Goal: Task Accomplishment & Management: Manage account settings

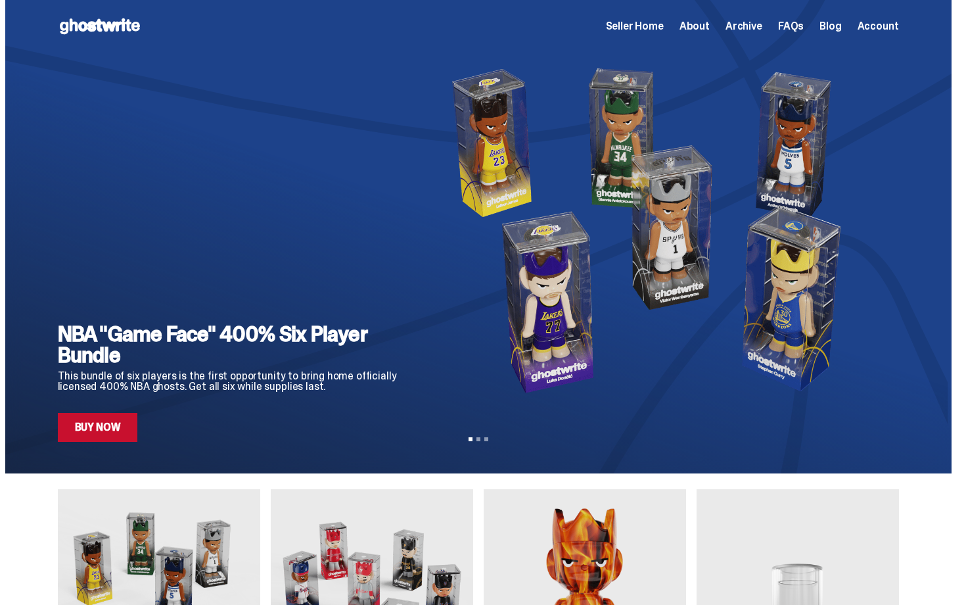
click at [655, 25] on span "Seller Home" at bounding box center [635, 26] width 58 height 11
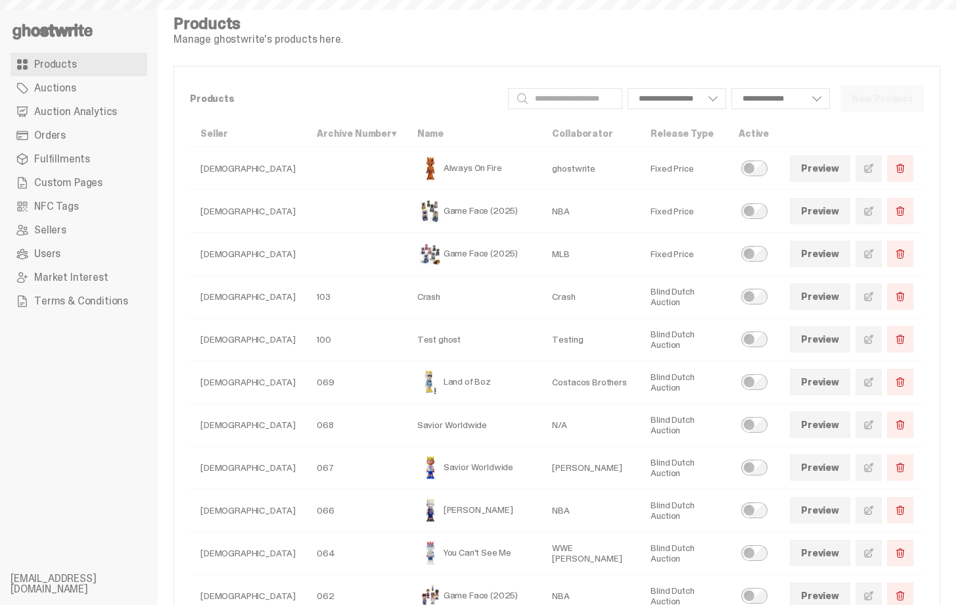
select select
click at [64, 89] on span "Auctions" at bounding box center [55, 88] width 42 height 11
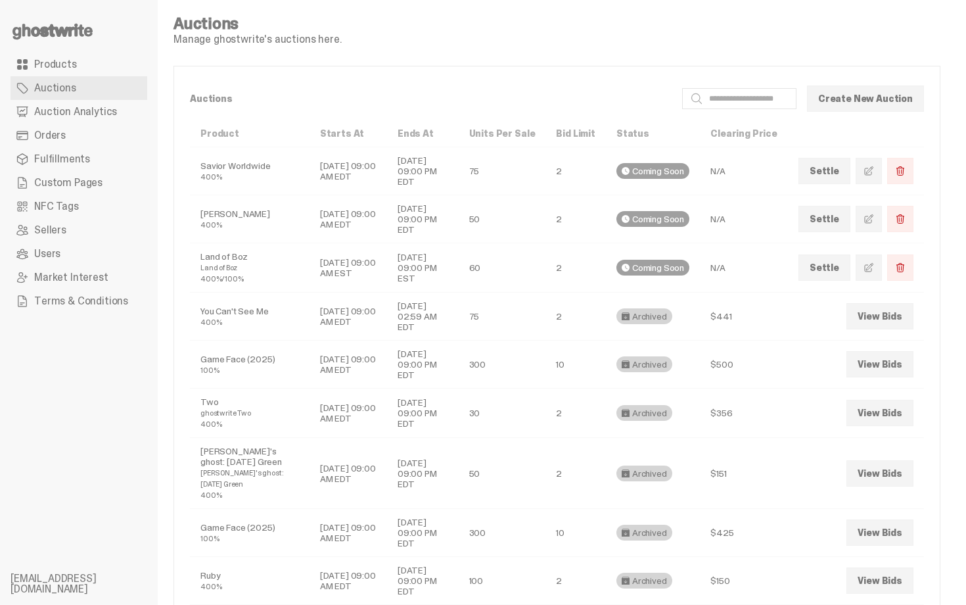
click at [68, 130] on link "Orders" at bounding box center [79, 136] width 137 height 24
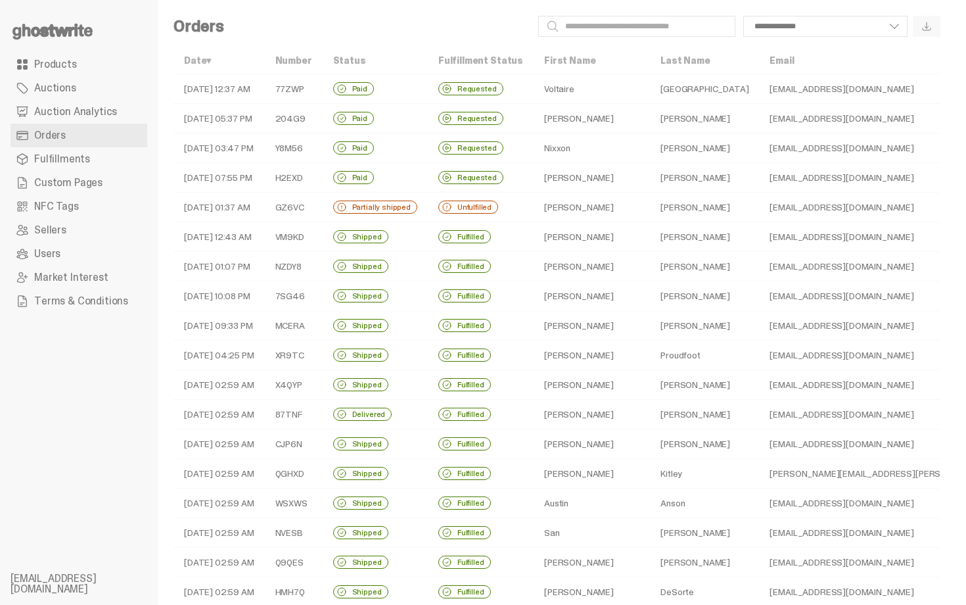
click at [534, 148] on td "Nixxon" at bounding box center [592, 148] width 116 height 30
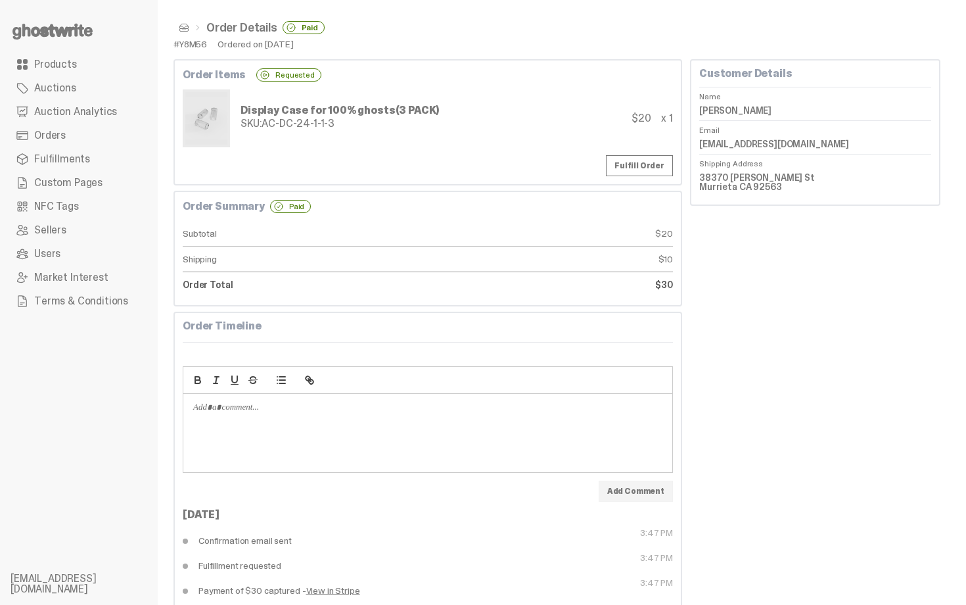
click at [180, 24] on span at bounding box center [184, 27] width 11 height 11
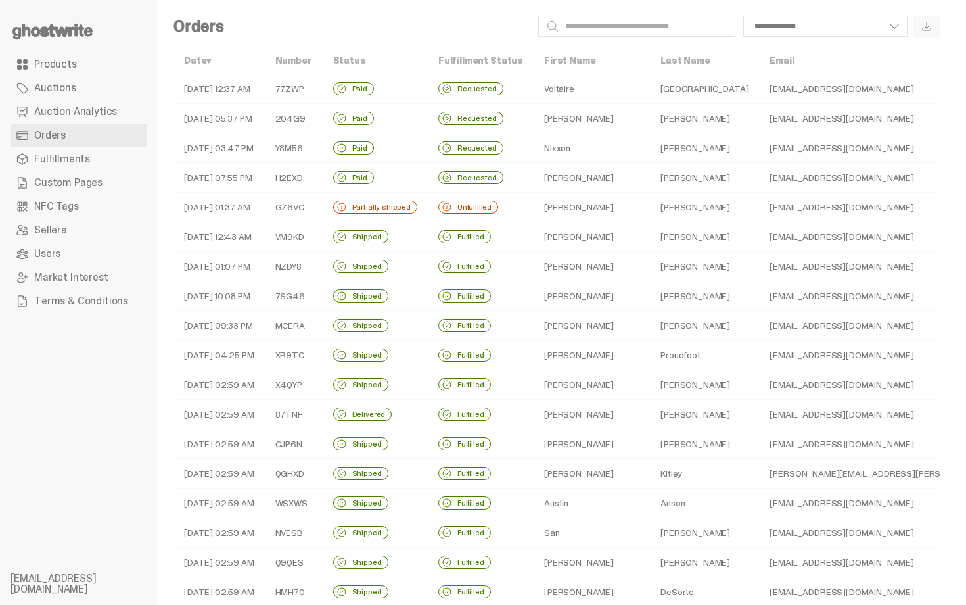
click at [559, 114] on td "Blake" at bounding box center [592, 119] width 116 height 30
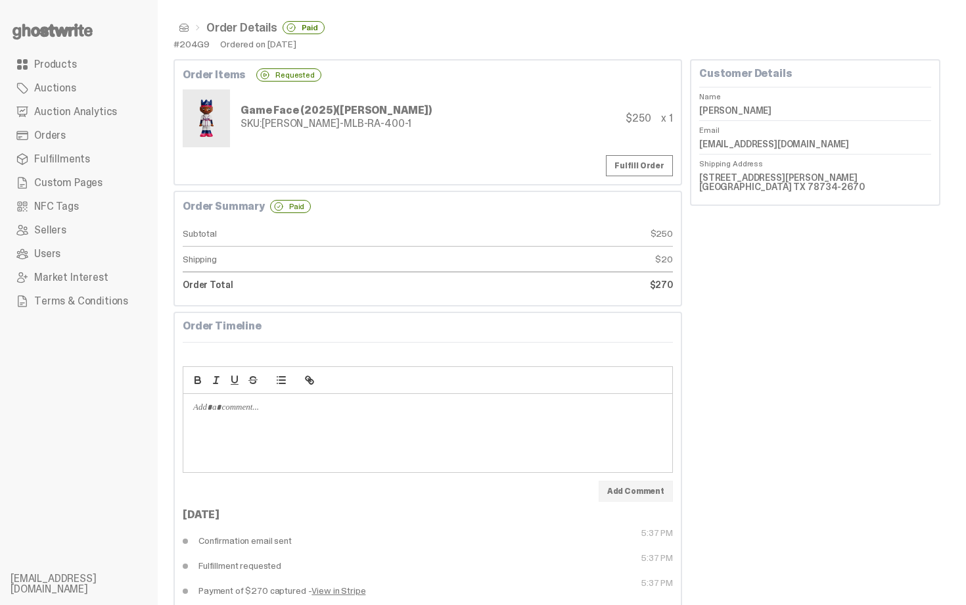
click at [181, 26] on span at bounding box center [184, 27] width 11 height 11
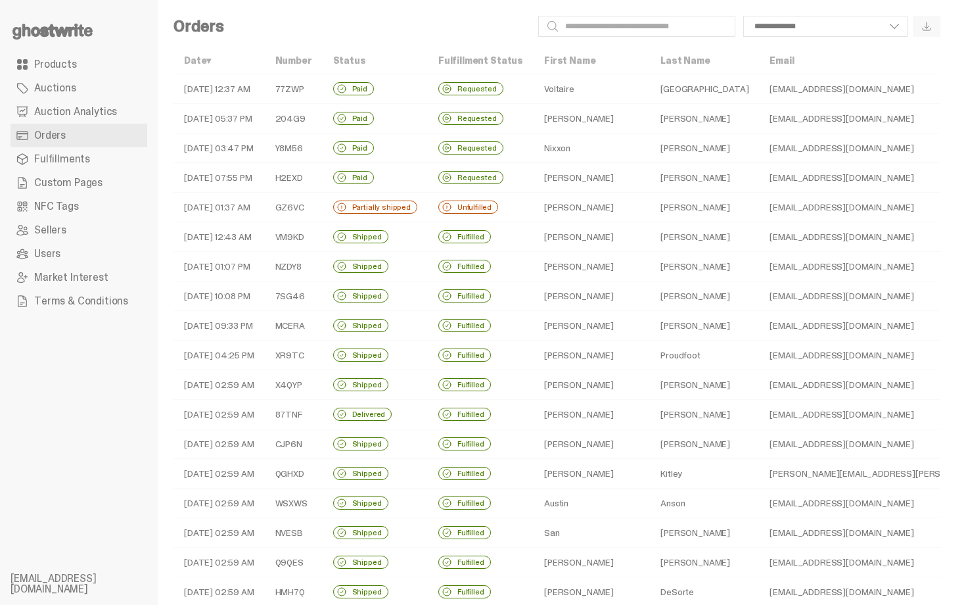
click at [460, 77] on td "Requested" at bounding box center [481, 89] width 106 height 30
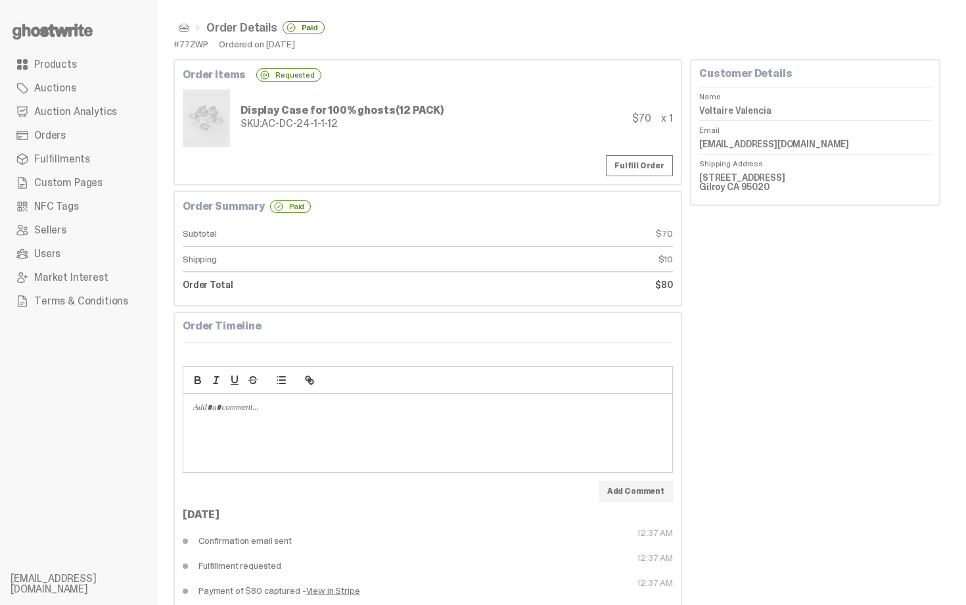
click at [186, 28] on span at bounding box center [184, 27] width 11 height 11
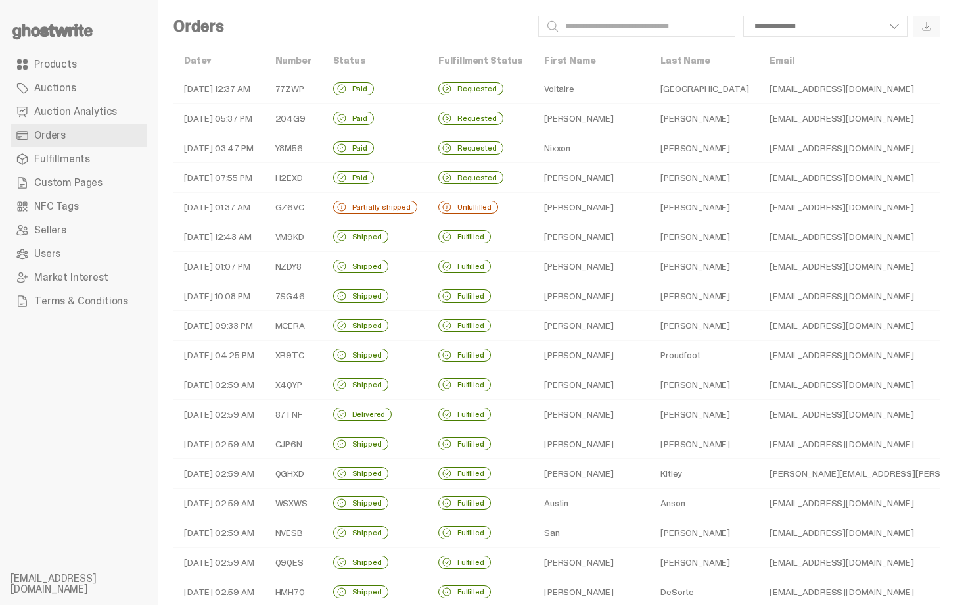
click at [474, 207] on div "Unfulfilled" at bounding box center [468, 206] width 60 height 13
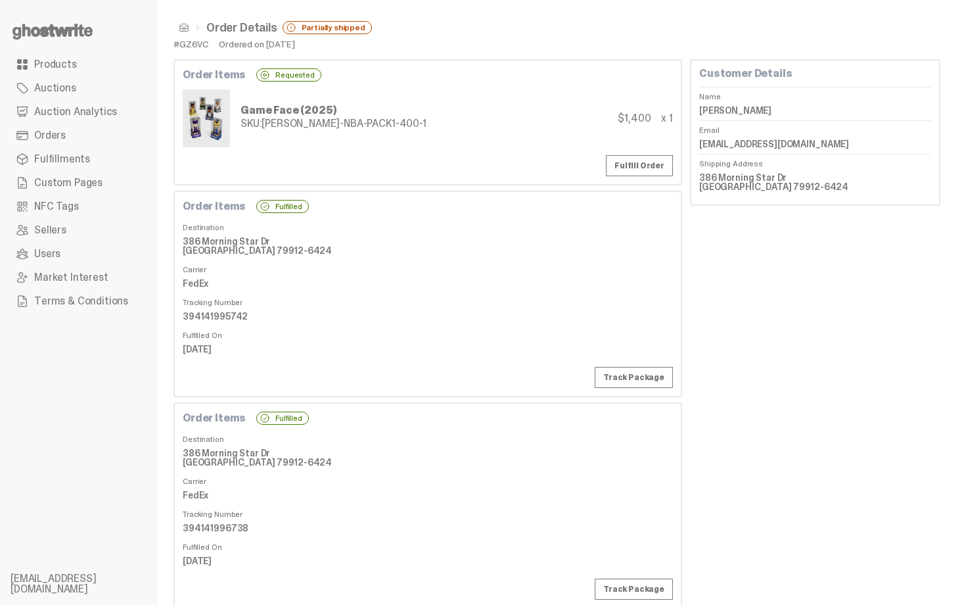
click at [289, 122] on div "SKU: TY-GH-NBA-PACK1-400-1" at bounding box center [334, 123] width 186 height 11
click at [291, 138] on div "Game Face (2025) SKU: TY-GH-NBA-PACK1-400-1" at bounding box center [305, 118] width 244 height 58
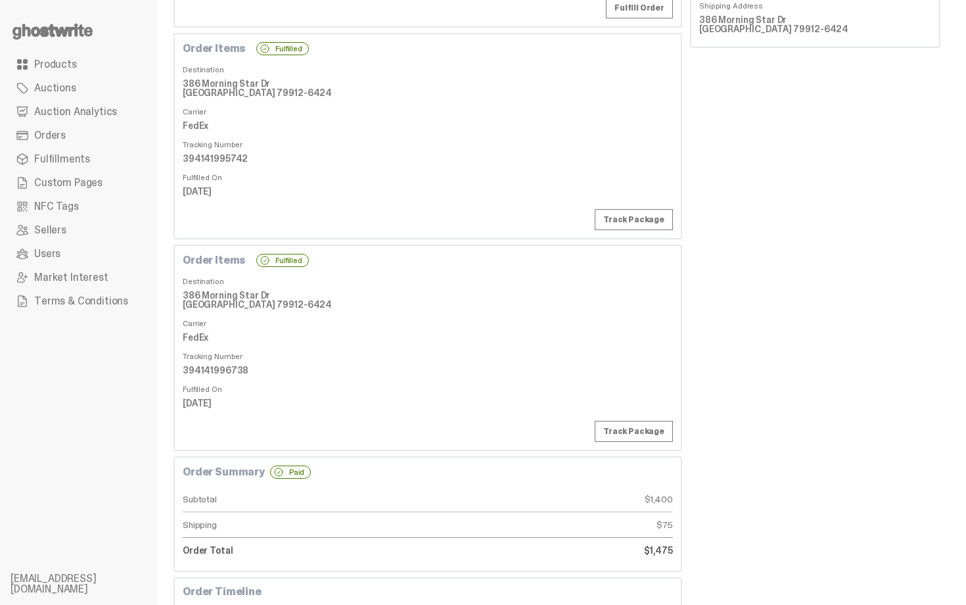
scroll to position [131, 0]
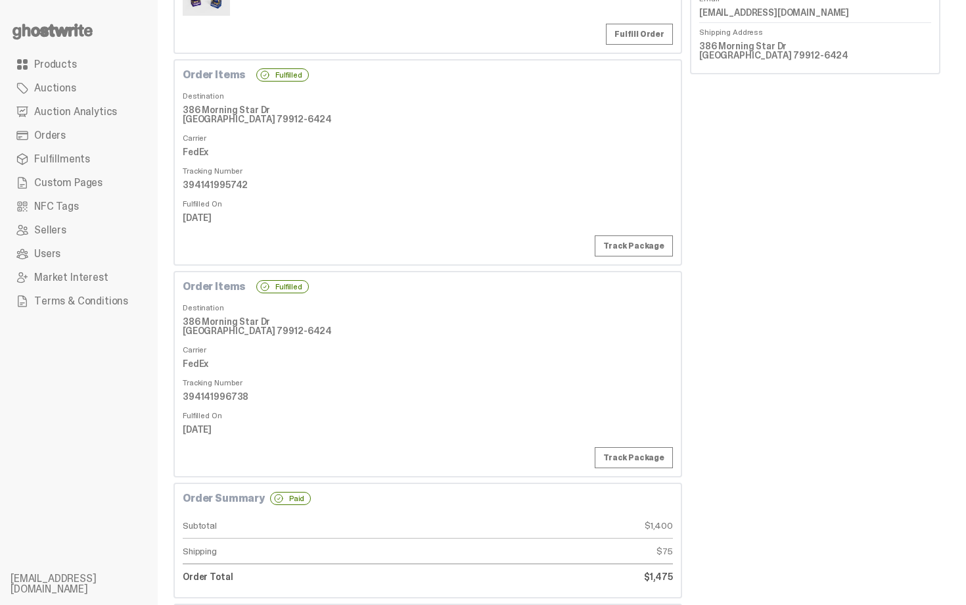
click at [217, 189] on dd "394141995742" at bounding box center [428, 185] width 490 height 20
copy dd "394141995742"
click at [355, 151] on dd "FedEx" at bounding box center [428, 152] width 490 height 20
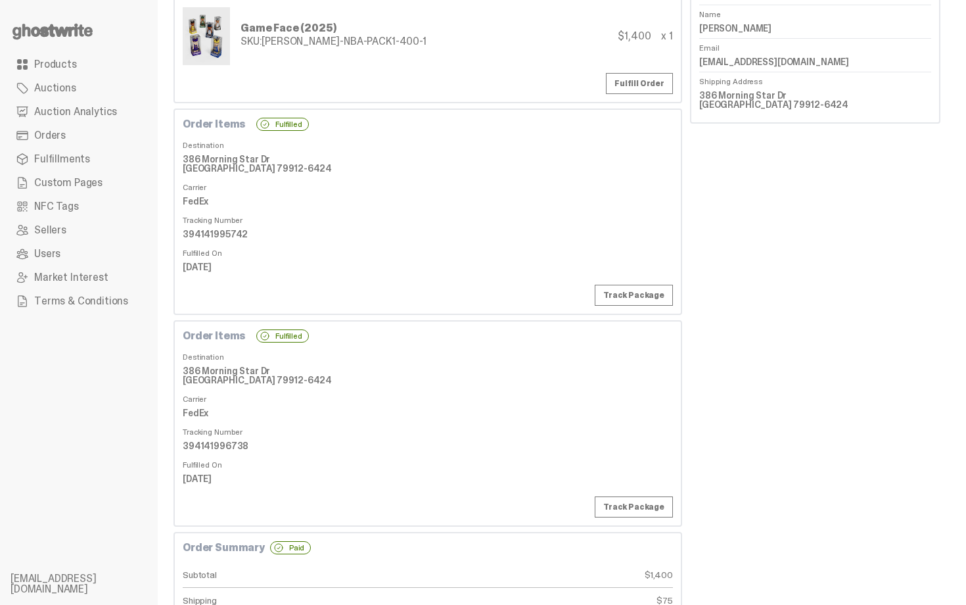
scroll to position [79, 0]
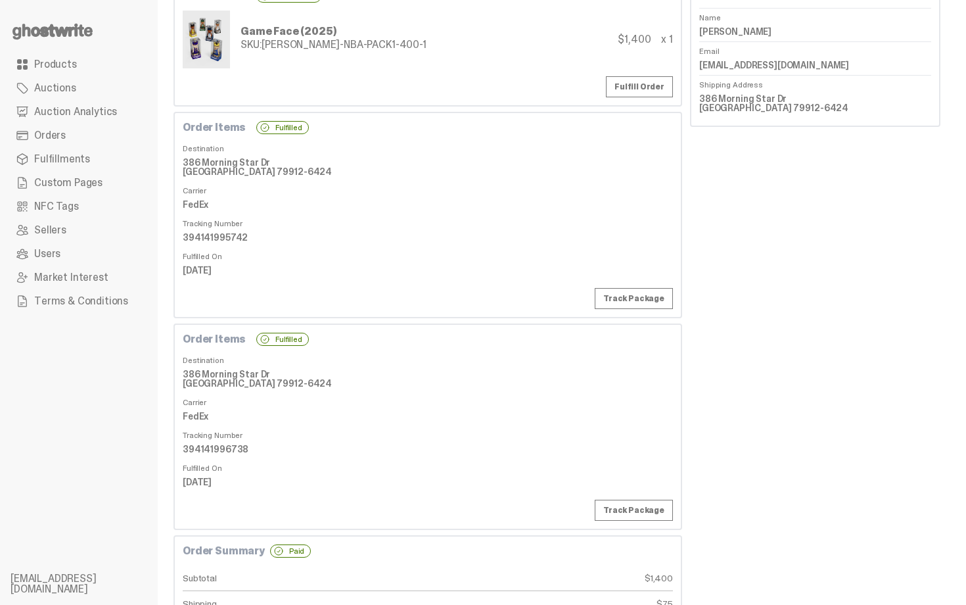
click at [653, 93] on link "Fulfill Order" at bounding box center [639, 86] width 67 height 21
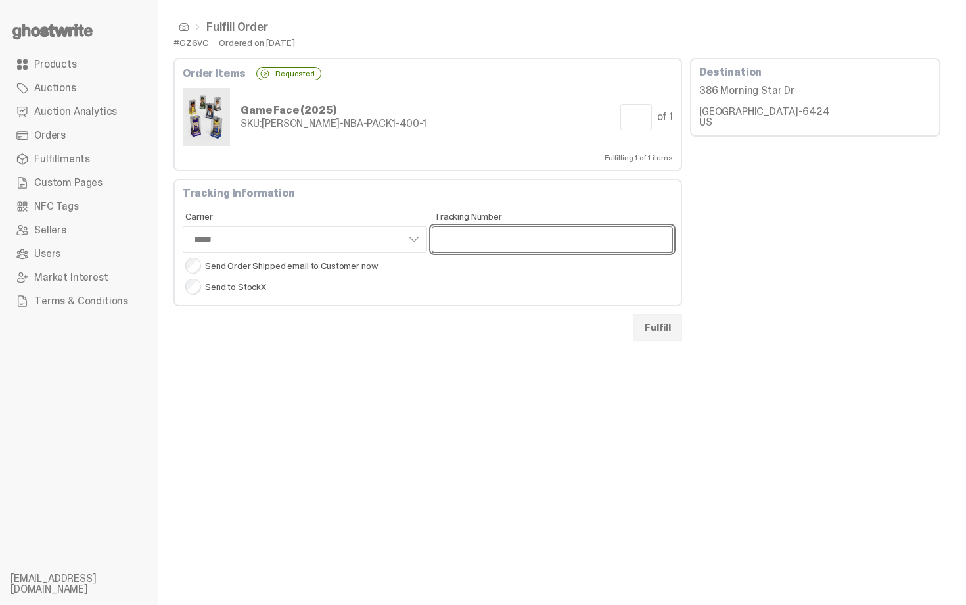
click at [478, 245] on input "Tracking Number" at bounding box center [552, 239] width 241 height 26
paste input "**********"
type input "**********"
select select "*****"
click at [444, 242] on input "**********" at bounding box center [552, 239] width 241 height 26
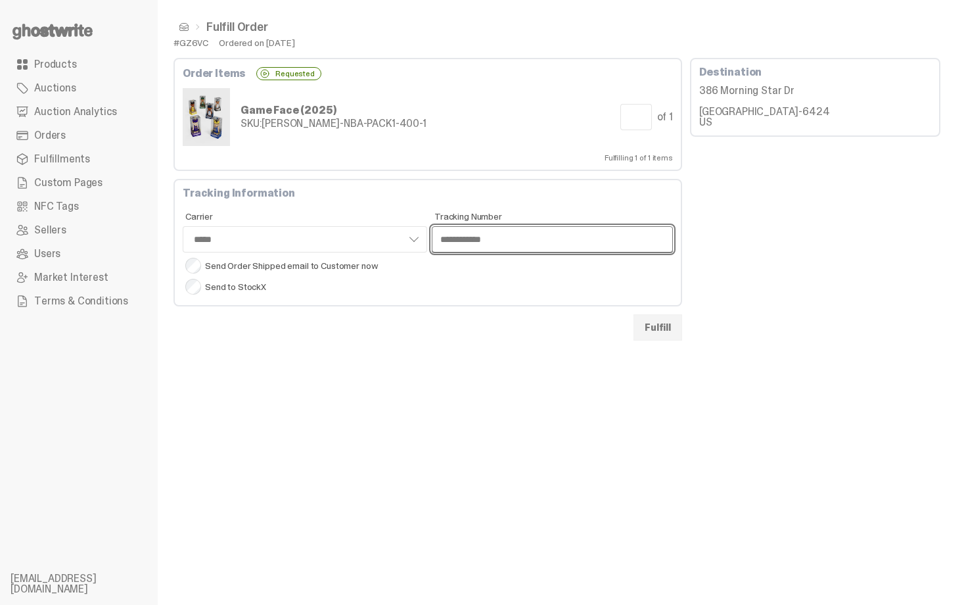
type input "**********"
click at [662, 333] on button "Fulfill" at bounding box center [658, 327] width 49 height 26
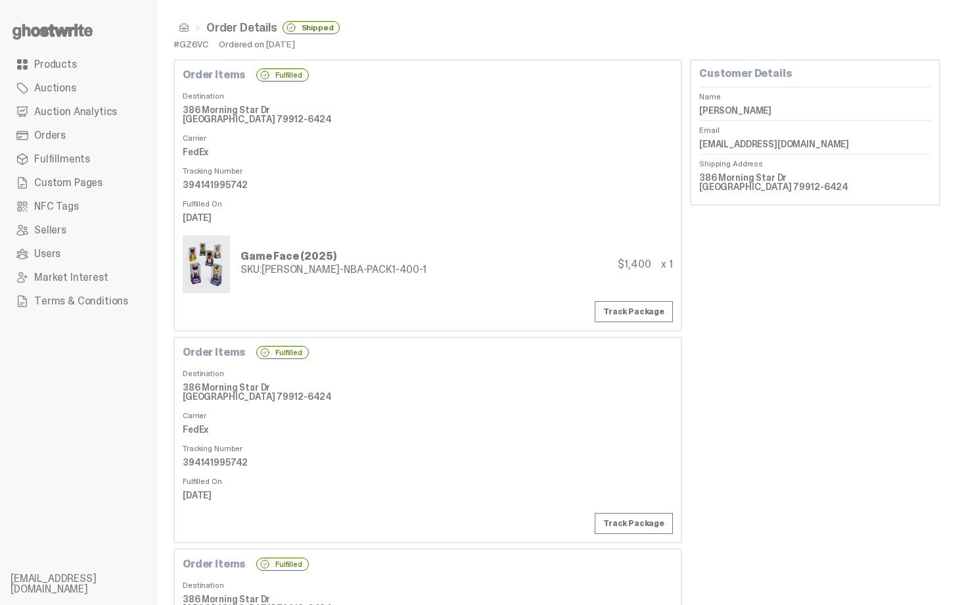
click at [523, 135] on dt "Carrier" at bounding box center [428, 135] width 490 height 13
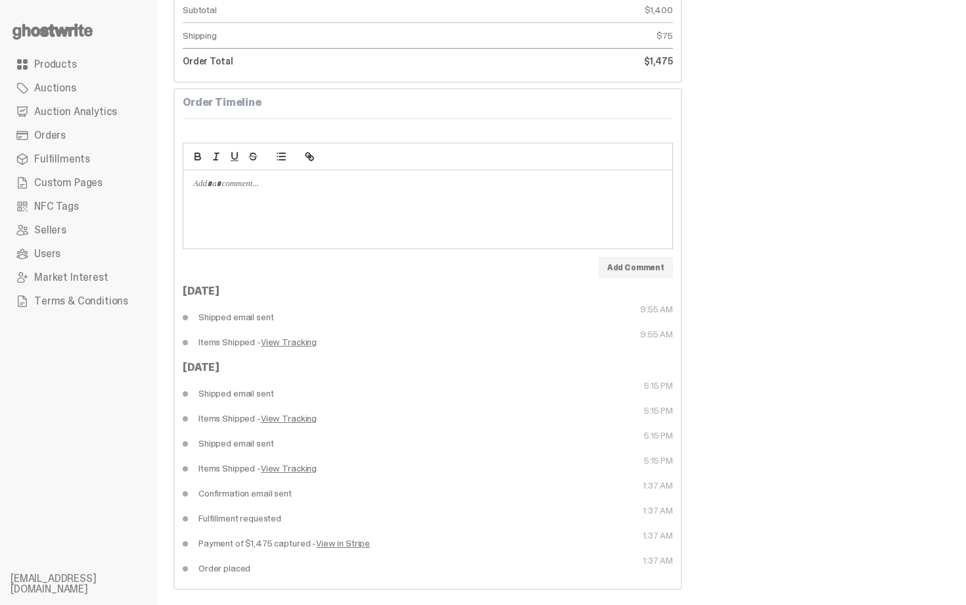
scroll to position [793, 0]
click at [79, 70] on link "Products" at bounding box center [79, 65] width 137 height 24
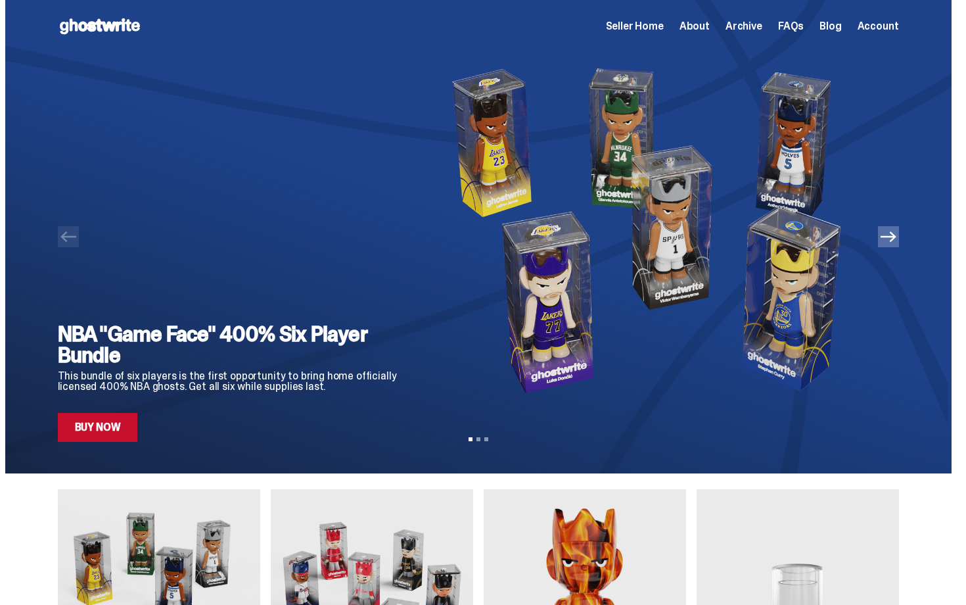
click at [651, 22] on span "Seller Home" at bounding box center [635, 26] width 58 height 11
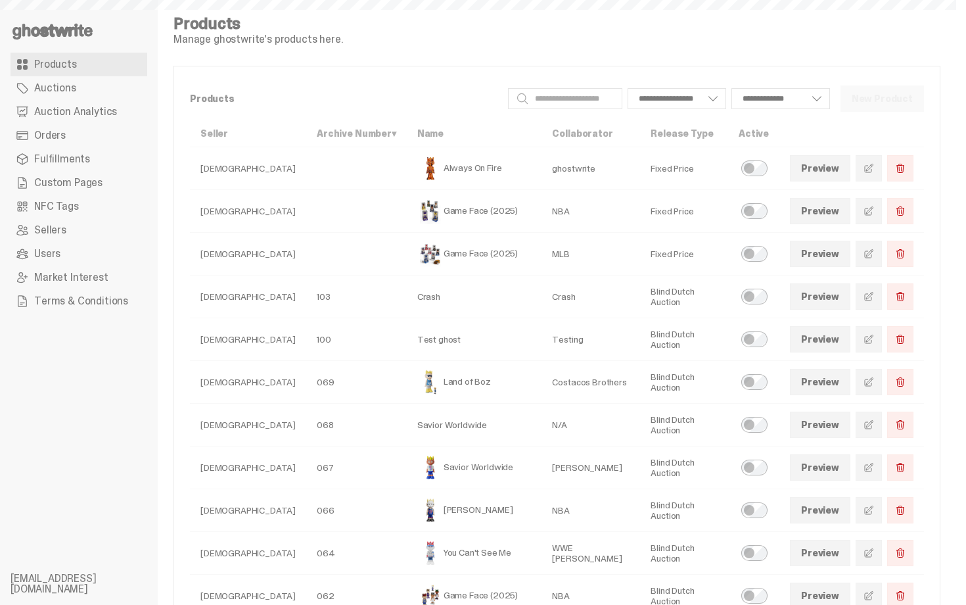
select select
click at [37, 133] on span "Orders" at bounding box center [50, 135] width 32 height 11
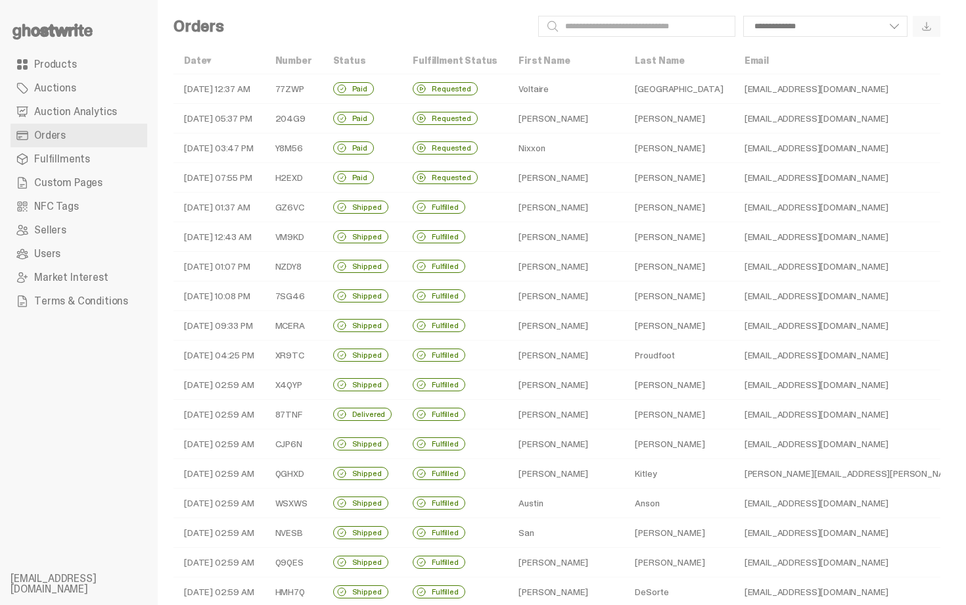
click at [287, 205] on td "GZ6VC" at bounding box center [294, 208] width 58 height 30
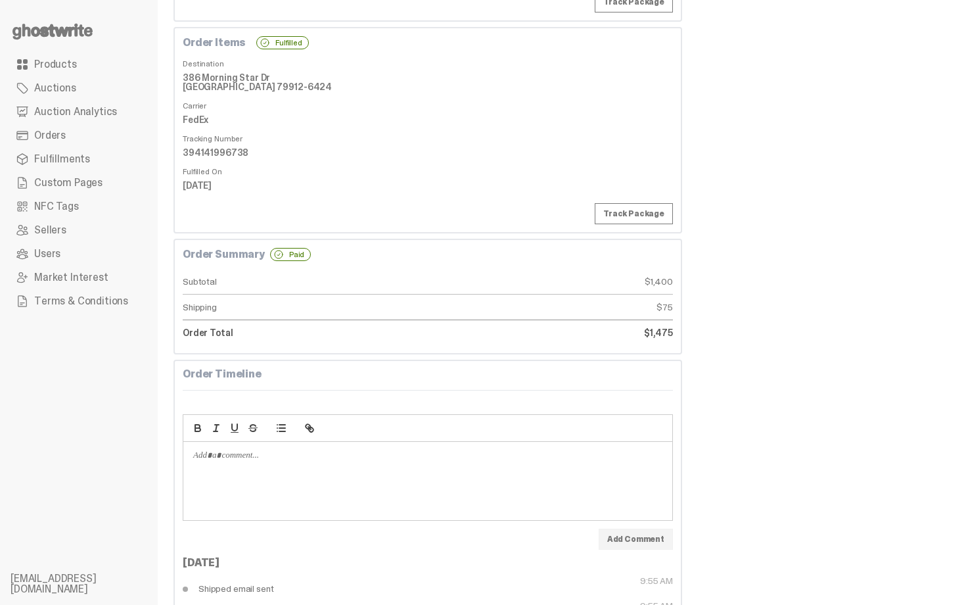
scroll to position [526, 0]
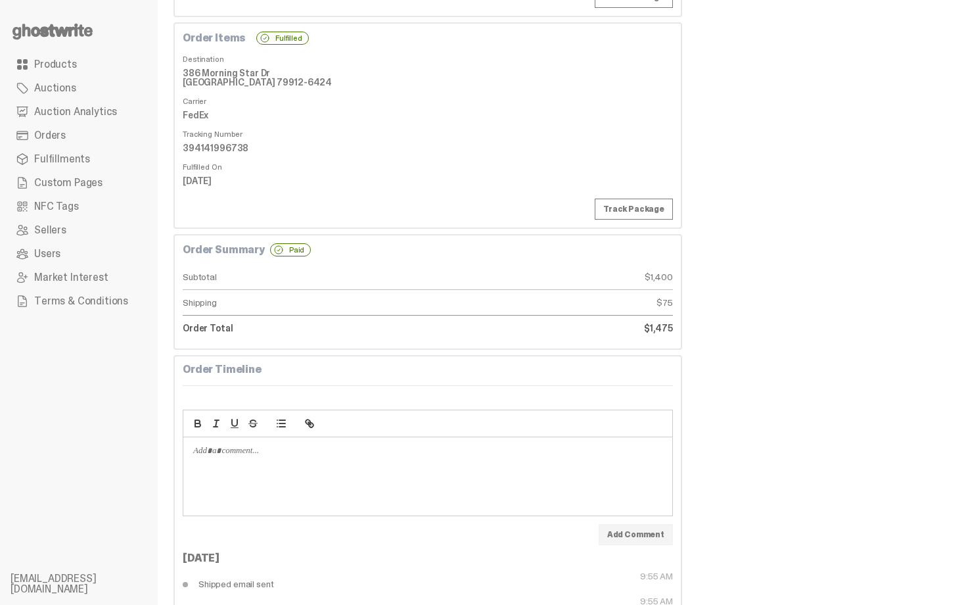
click at [317, 129] on dt "Tracking Number" at bounding box center [428, 131] width 490 height 13
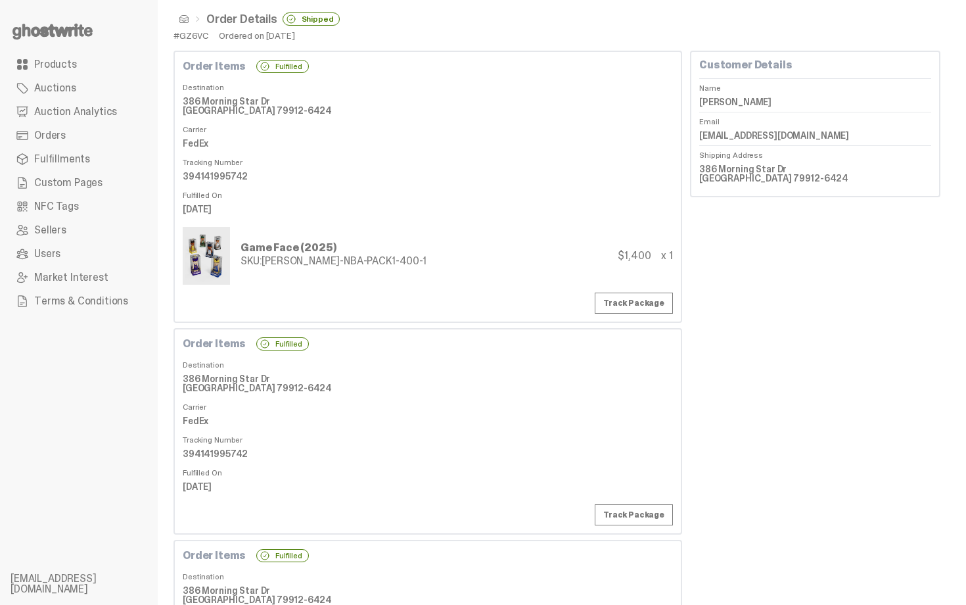
scroll to position [0, 0]
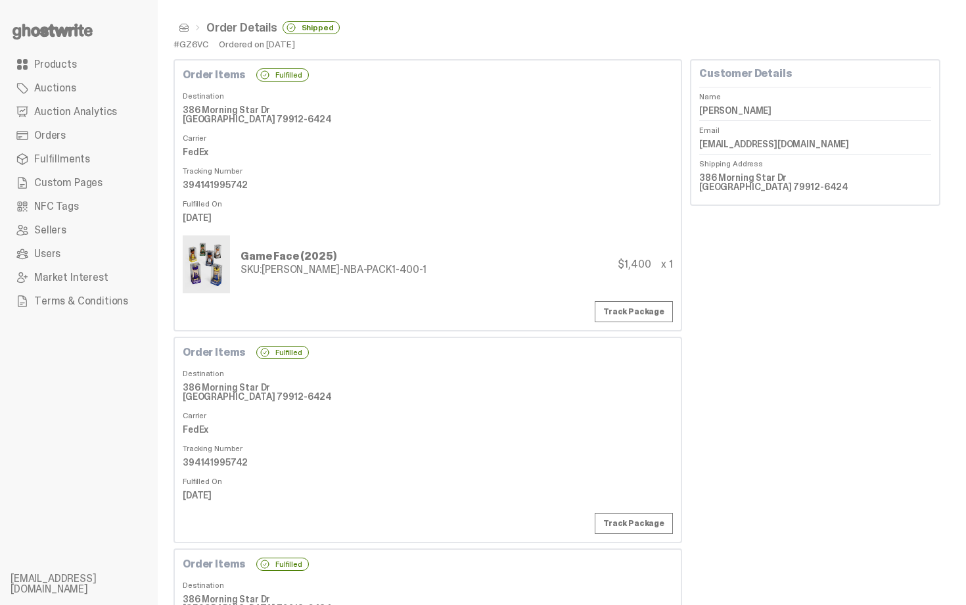
click at [106, 58] on link "Products" at bounding box center [79, 65] width 137 height 24
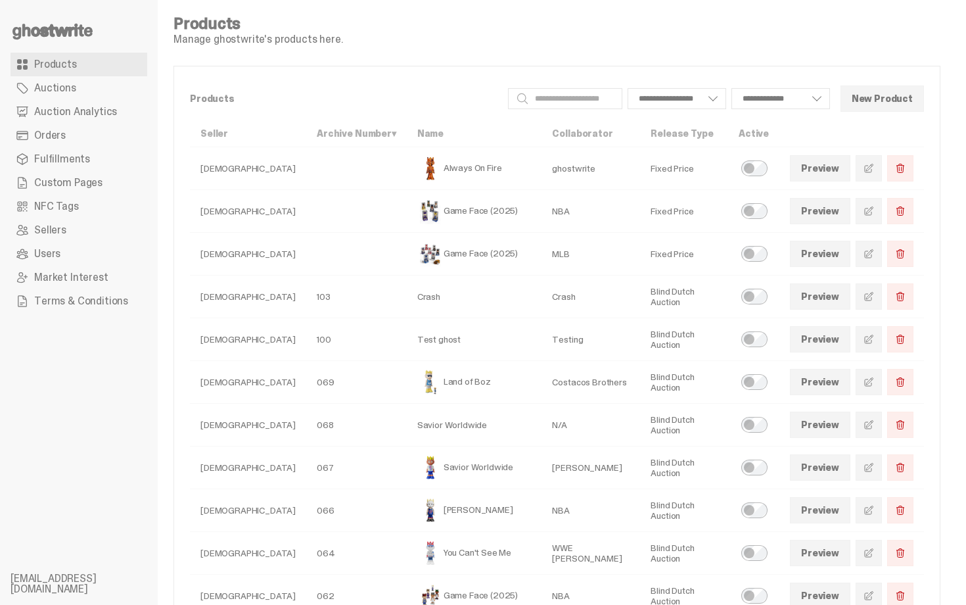
click at [90, 30] on use at bounding box center [52, 32] width 80 height 16
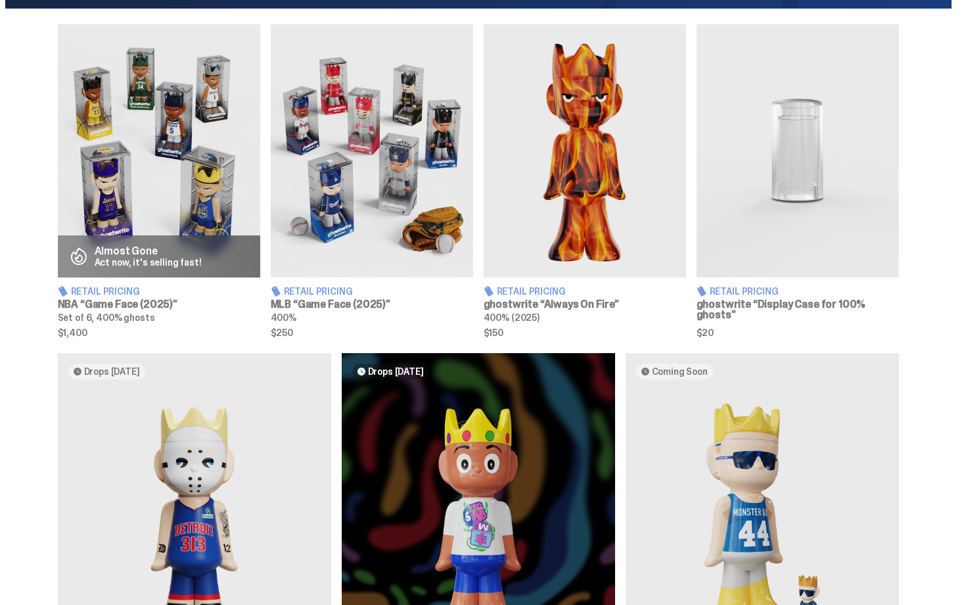
scroll to position [473, 0]
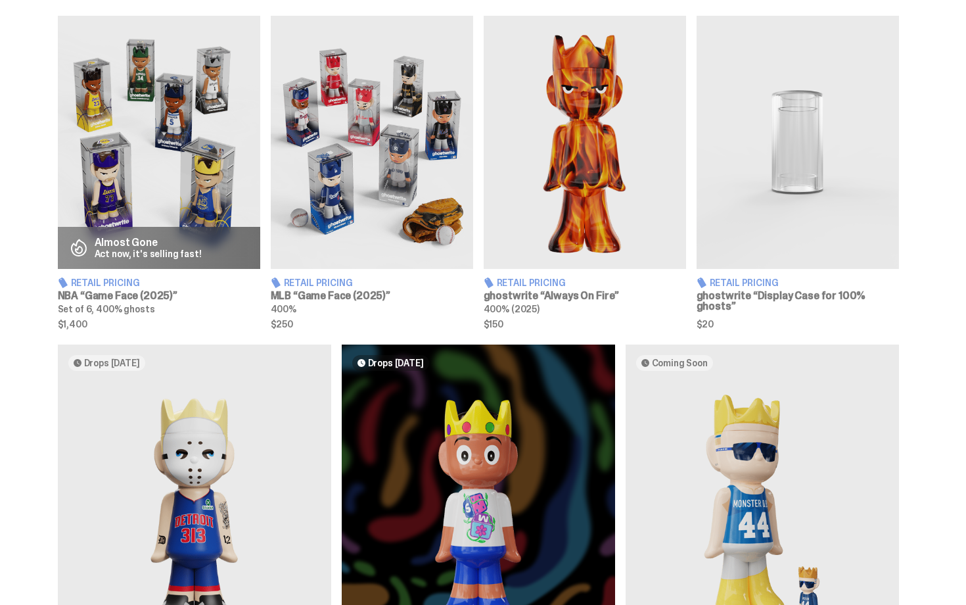
click at [166, 157] on img at bounding box center [159, 142] width 202 height 253
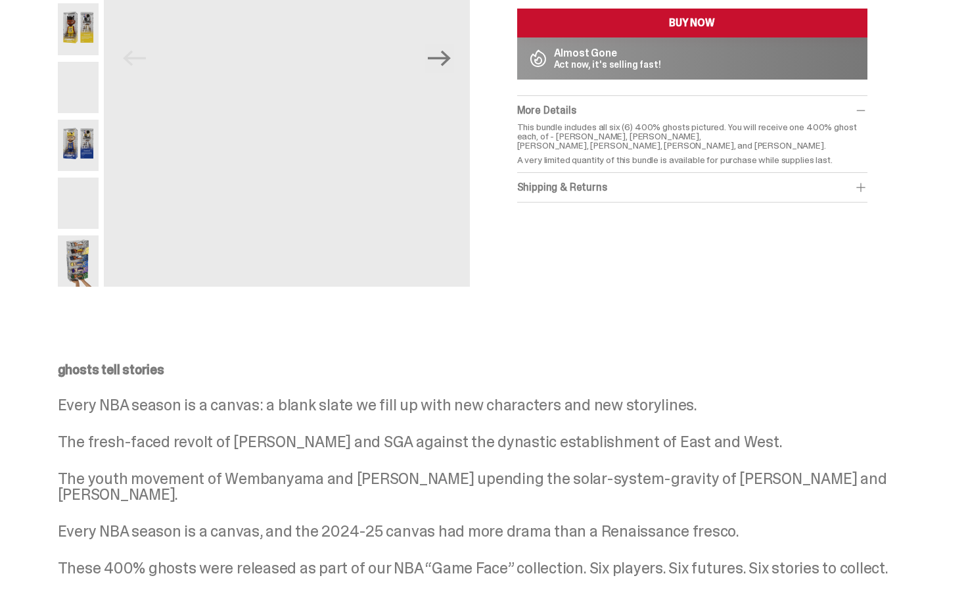
scroll to position [237, 0]
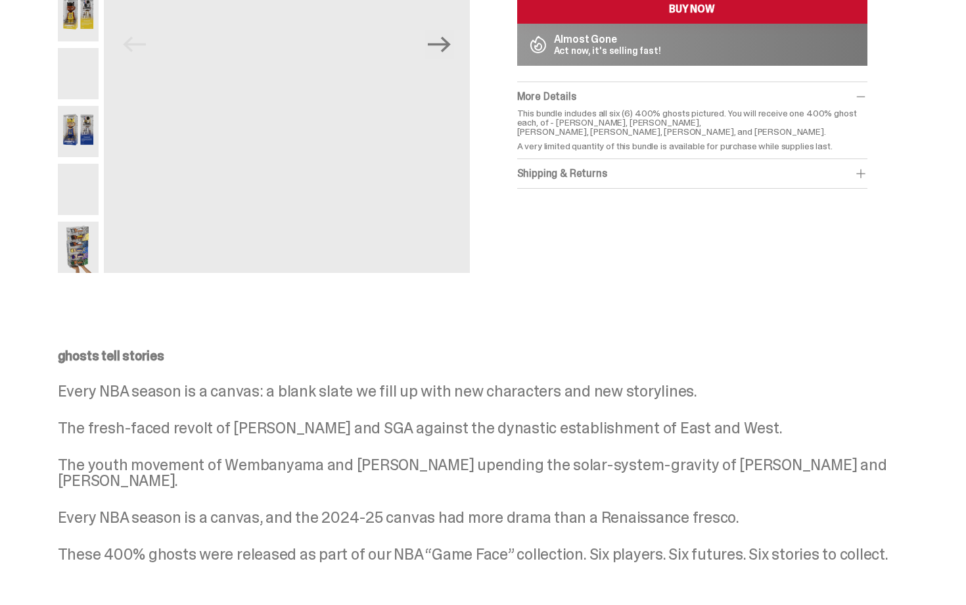
click at [627, 174] on div "Shipping & Returns" at bounding box center [692, 173] width 350 height 13
click at [640, 126] on p "This bundle includes all six (6) 400% ghosts pictured. You will receive one 400…" at bounding box center [692, 122] width 350 height 28
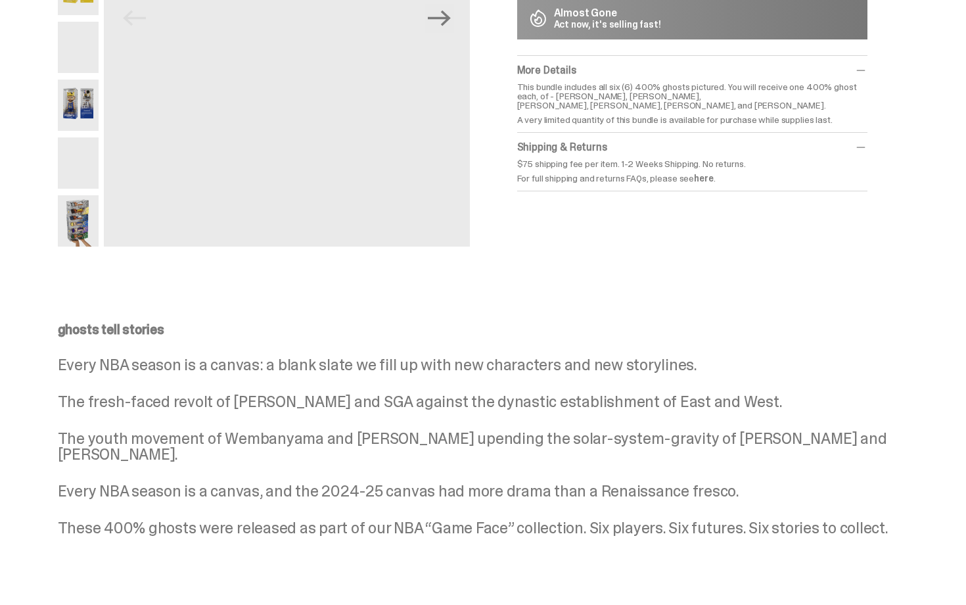
click at [647, 170] on div "$75 shipping fee per item. 1-2 Weeks Shipping. No returns. For full shipping an…" at bounding box center [692, 171] width 350 height 24
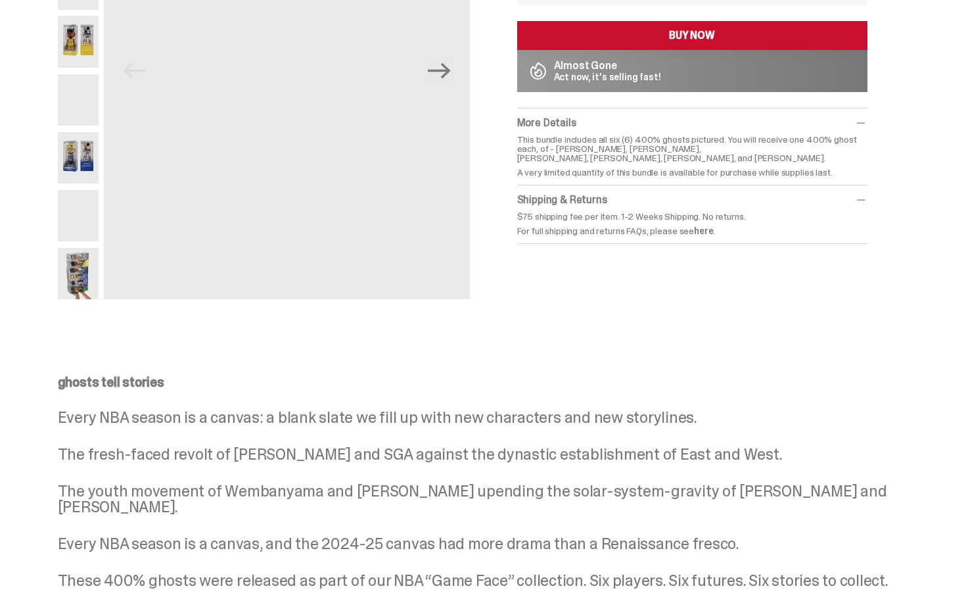
click at [650, 151] on p "This bundle includes all six (6) 400% ghosts pictured. You will receive one 400…" at bounding box center [692, 149] width 350 height 28
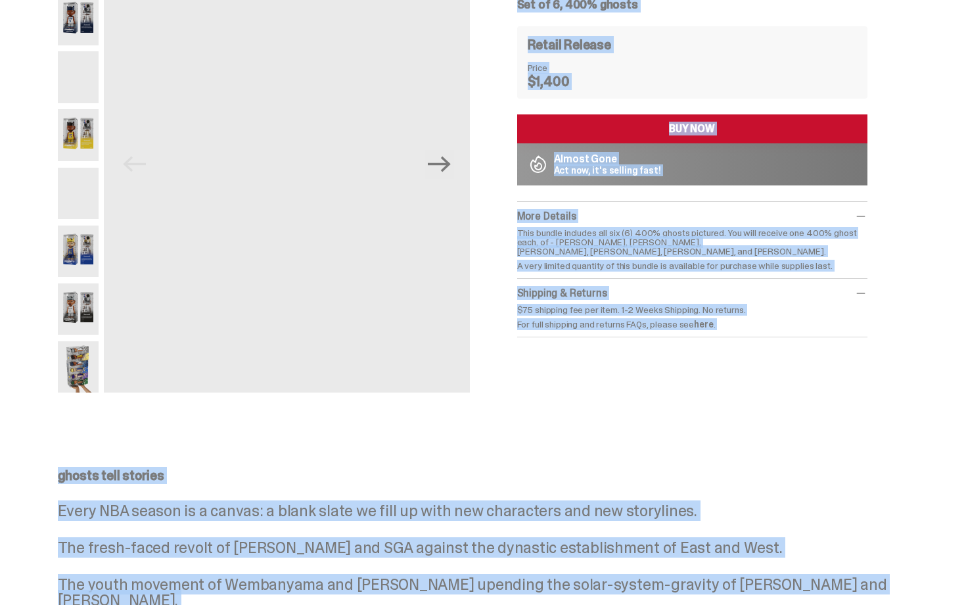
scroll to position [0, 0]
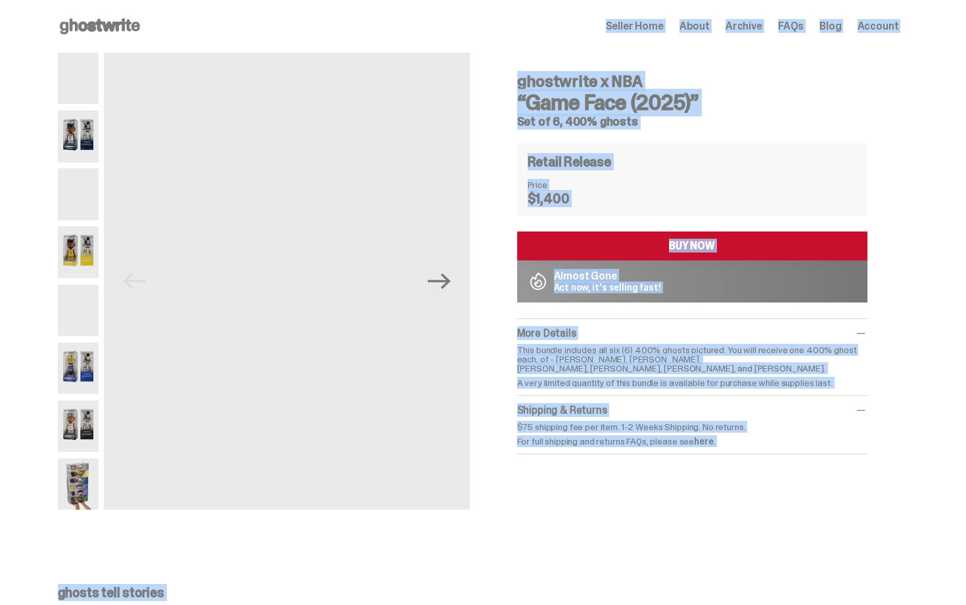
drag, startPoint x: 463, startPoint y: 364, endPoint x: 618, endPoint y: 128, distance: 282.4
click at [618, 128] on h5 "Set of 6, 400% ghosts" at bounding box center [692, 122] width 350 height 12
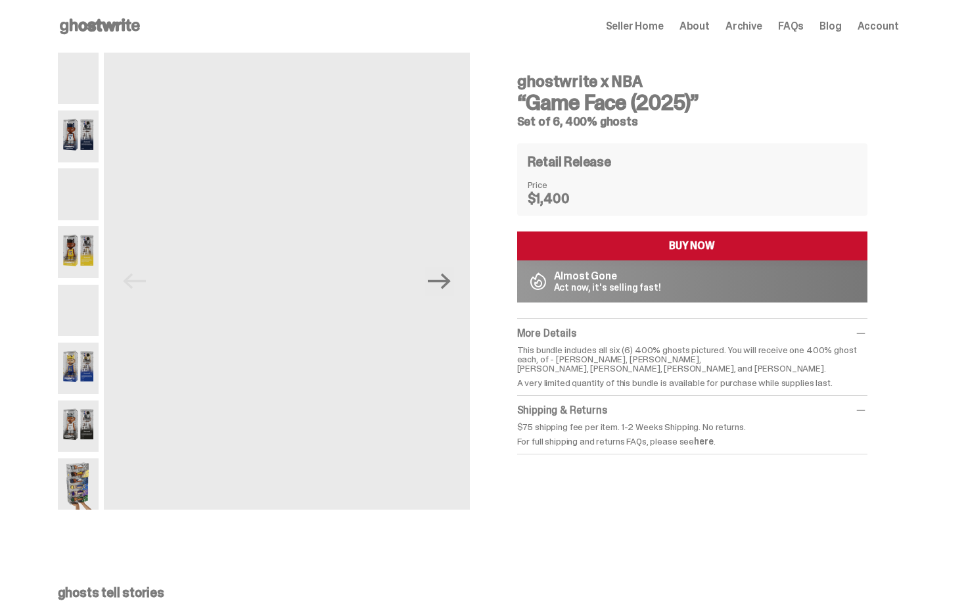
click at [119, 18] on icon at bounding box center [100, 26] width 84 height 21
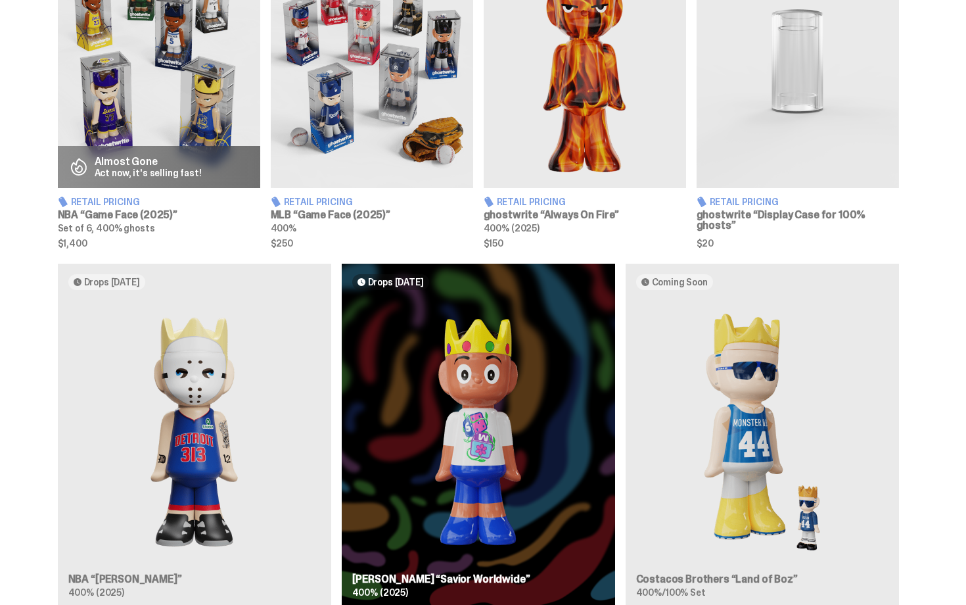
scroll to position [592, 0]
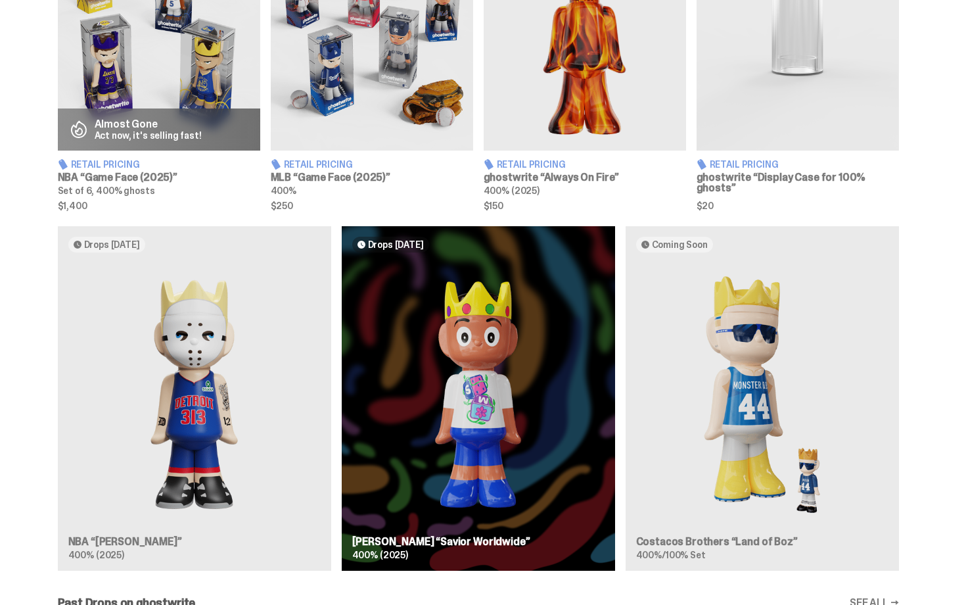
click at [456, 337] on div "Drops Oct 14 NBA “Eminem” 400% (2025) Drops Oct 23 Jae Tips “Savior Worldwide” …" at bounding box center [478, 403] width 946 height 355
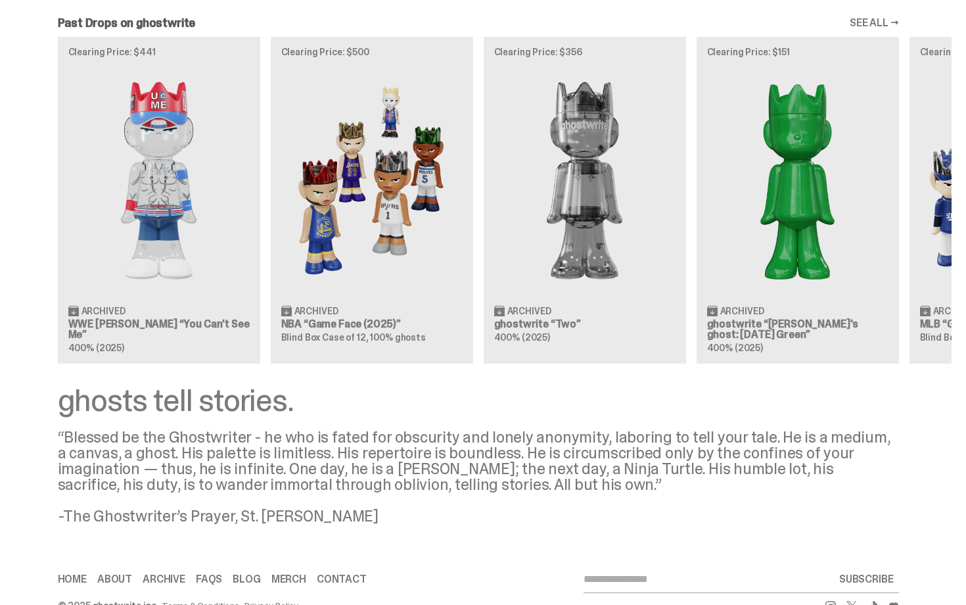
scroll to position [1196, 0]
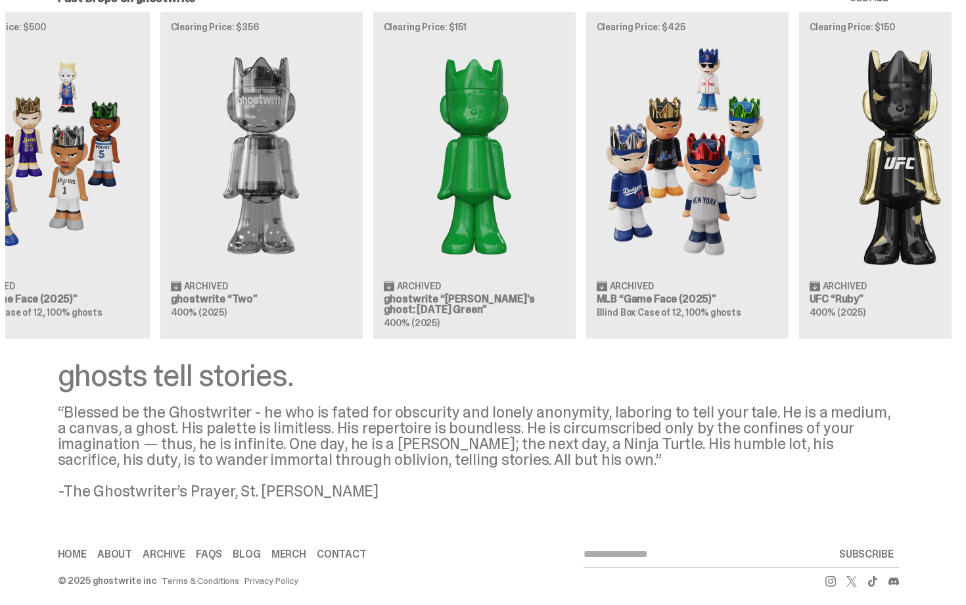
click at [463, 209] on div "Clearing Price: $441 Archived WWE [PERSON_NAME] “You Can't See Me” 400% (2025) …" at bounding box center [478, 175] width 946 height 326
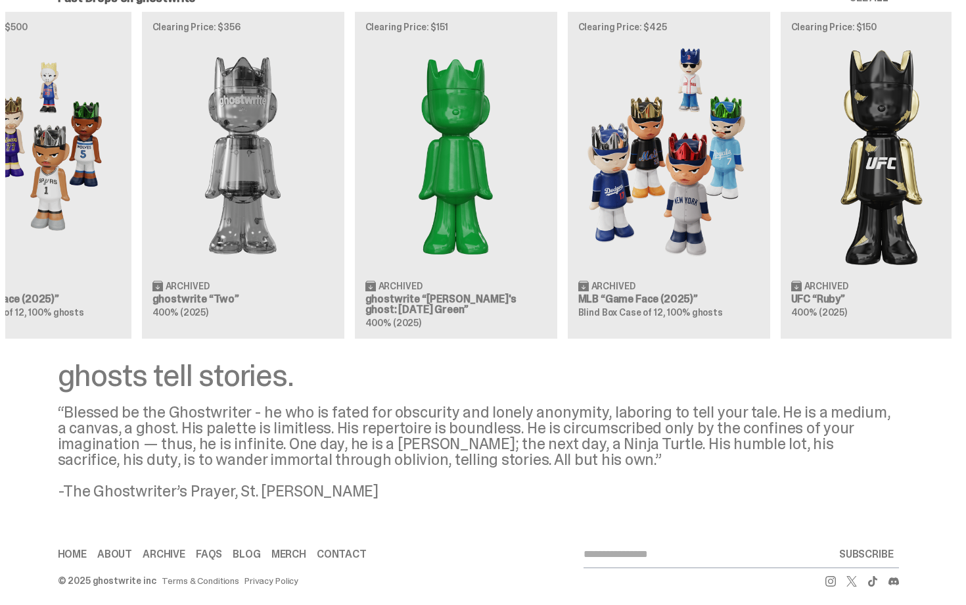
scroll to position [0, 426]
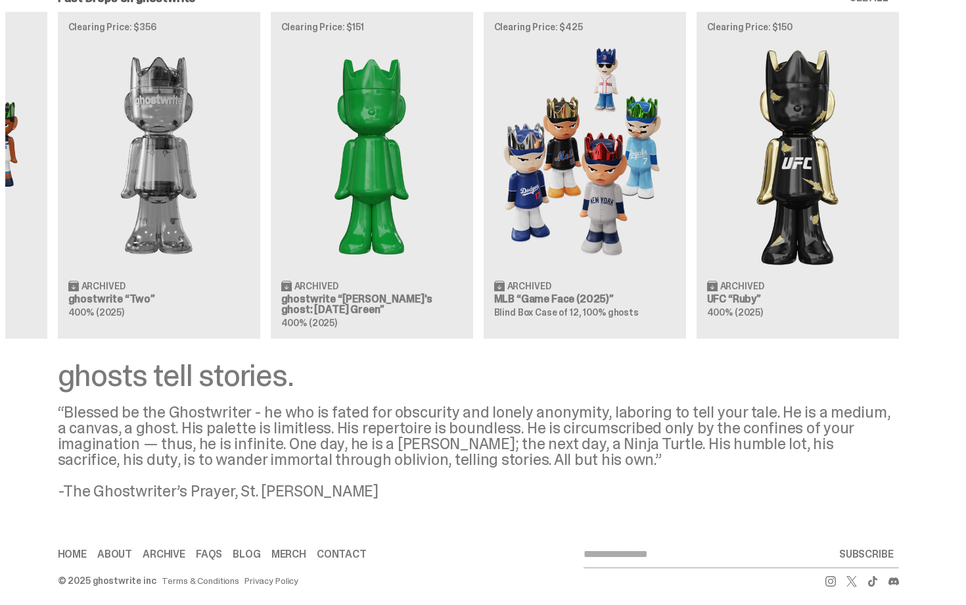
click at [191, 248] on div "Clearing Price: $441 Archived WWE [PERSON_NAME] “You Can't See Me” 400% (2025) …" at bounding box center [478, 175] width 946 height 326
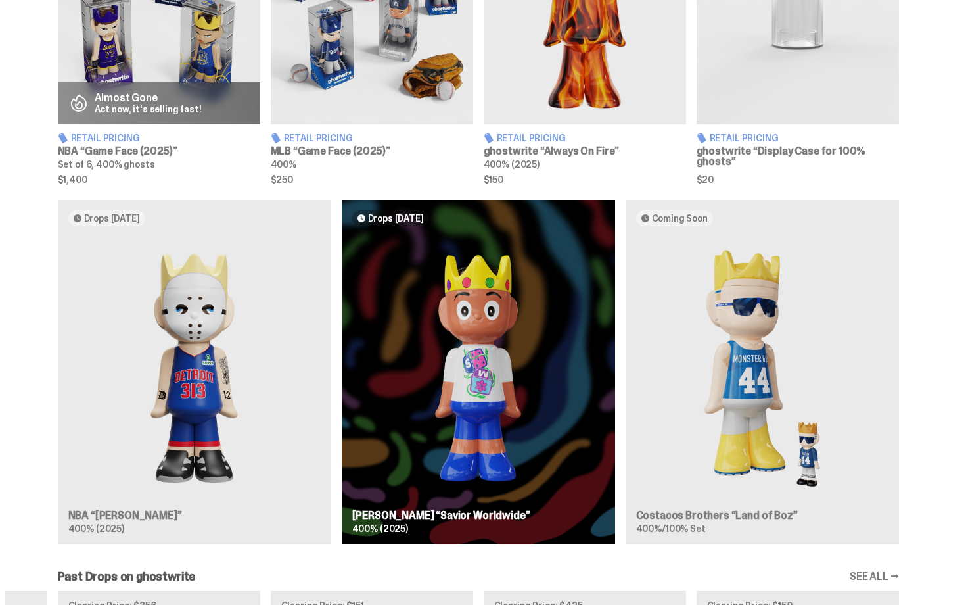
scroll to position [0, 0]
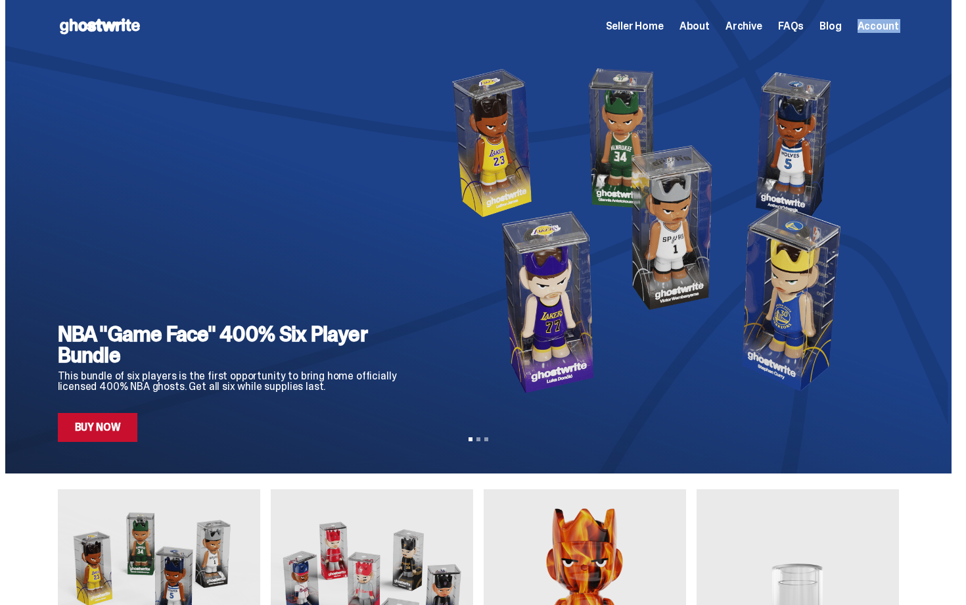
drag, startPoint x: 966, startPoint y: 250, endPoint x: 966, endPoint y: -24, distance: 274.1
click at [956, 0] on html "Open main menu Home Seller Home About Archive FAQs Blog Account Seller Home" at bounding box center [478, 302] width 956 height 605
click at [664, 32] on span "Seller Home" at bounding box center [635, 26] width 58 height 11
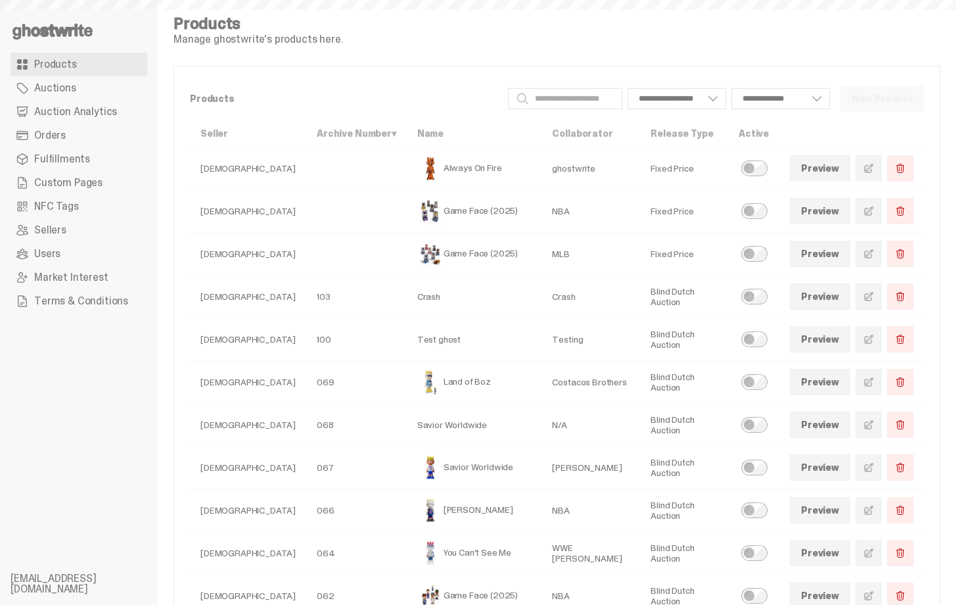
select select
click at [32, 26] on icon at bounding box center [53, 31] width 84 height 21
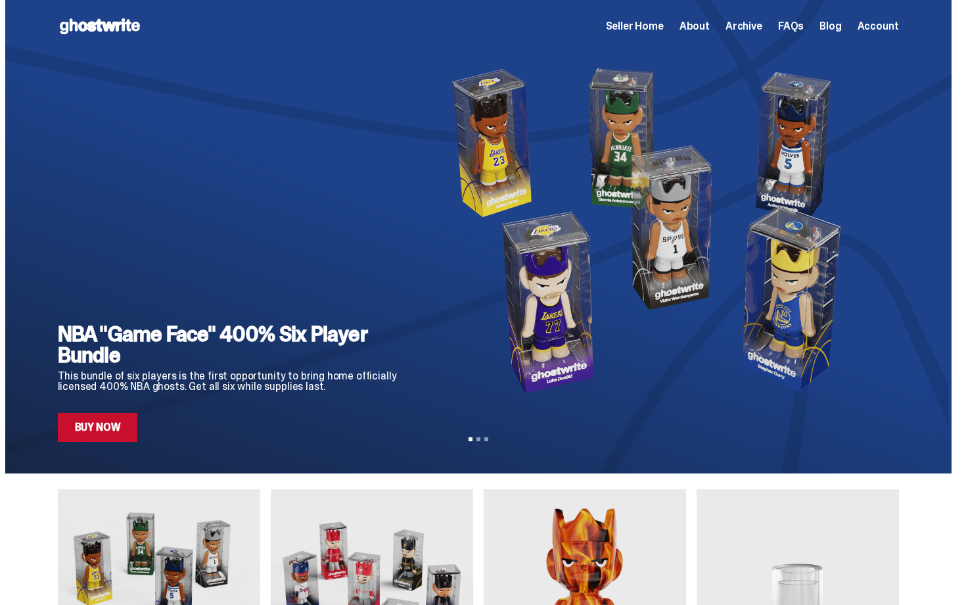
click at [657, 30] on span "Seller Home" at bounding box center [635, 26] width 58 height 11
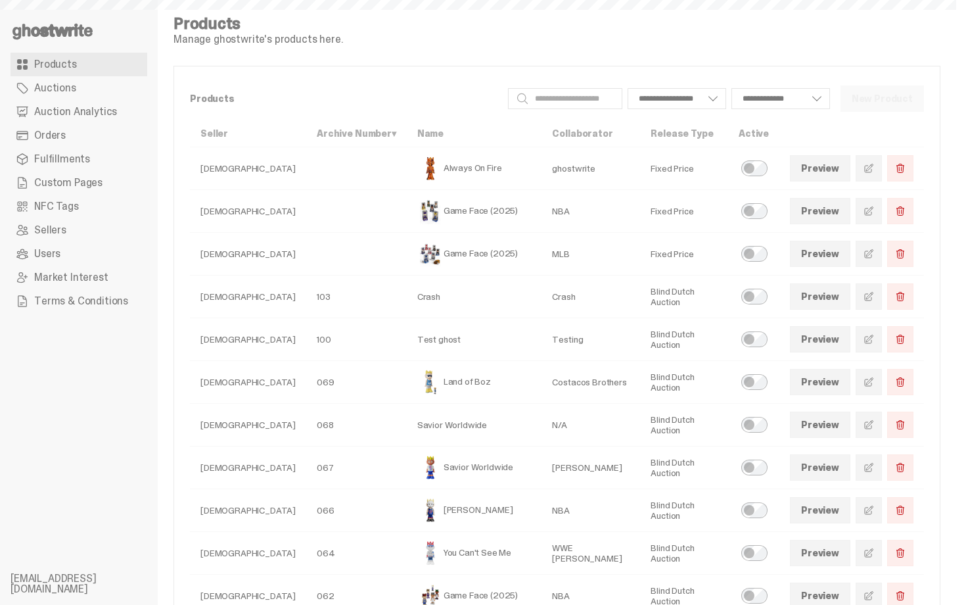
select select
click at [41, 37] on icon at bounding box center [53, 31] width 84 height 21
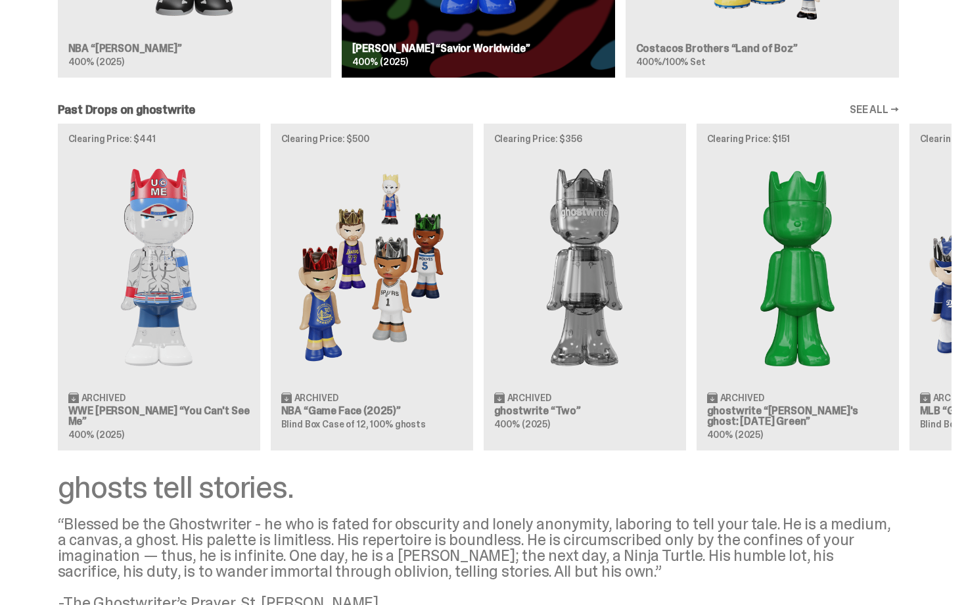
scroll to position [1104, 0]
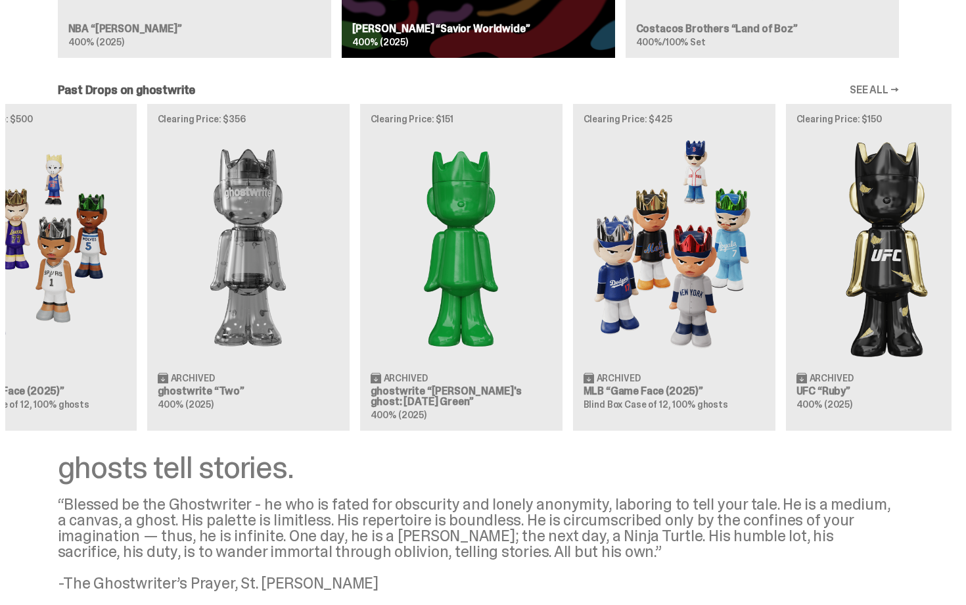
click at [536, 412] on div "Clearing Price: $441 Archived WWE [PERSON_NAME] “You Can't See Me” 400% (2025) …" at bounding box center [478, 267] width 946 height 326
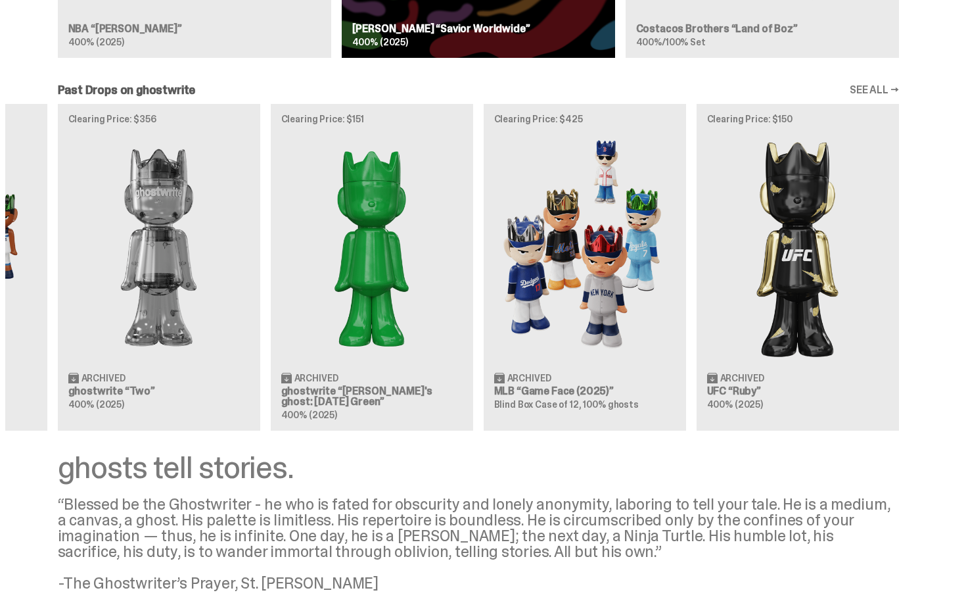
click at [383, 380] on div "Clearing Price: $441 Archived WWE [PERSON_NAME] “You Can't See Me” 400% (2025) …" at bounding box center [478, 267] width 946 height 326
click at [460, 488] on div "ghosts tell stories. “Blessed be the Ghostwriter - he who is fated for obscurit…" at bounding box center [478, 521] width 841 height 139
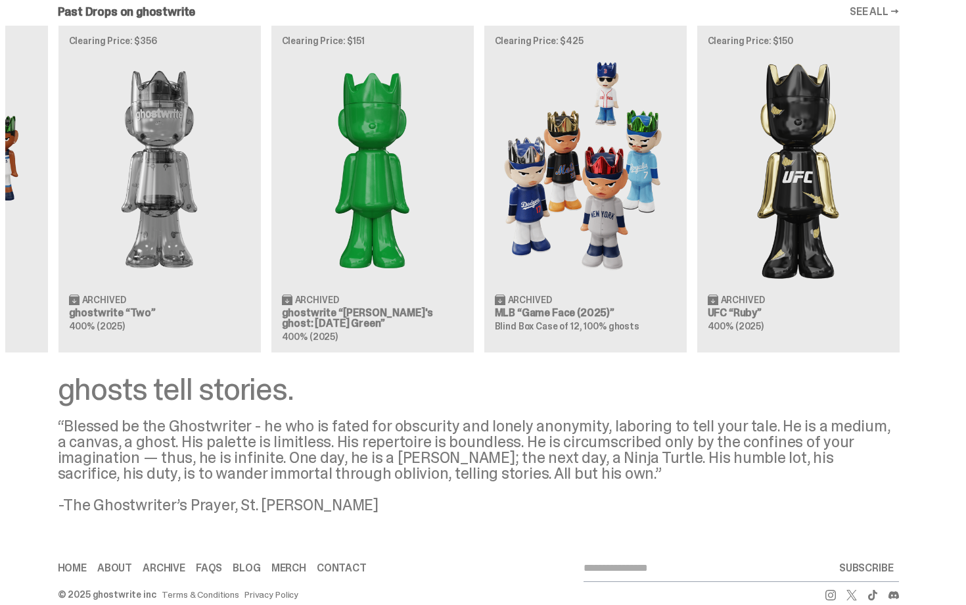
scroll to position [0, 0]
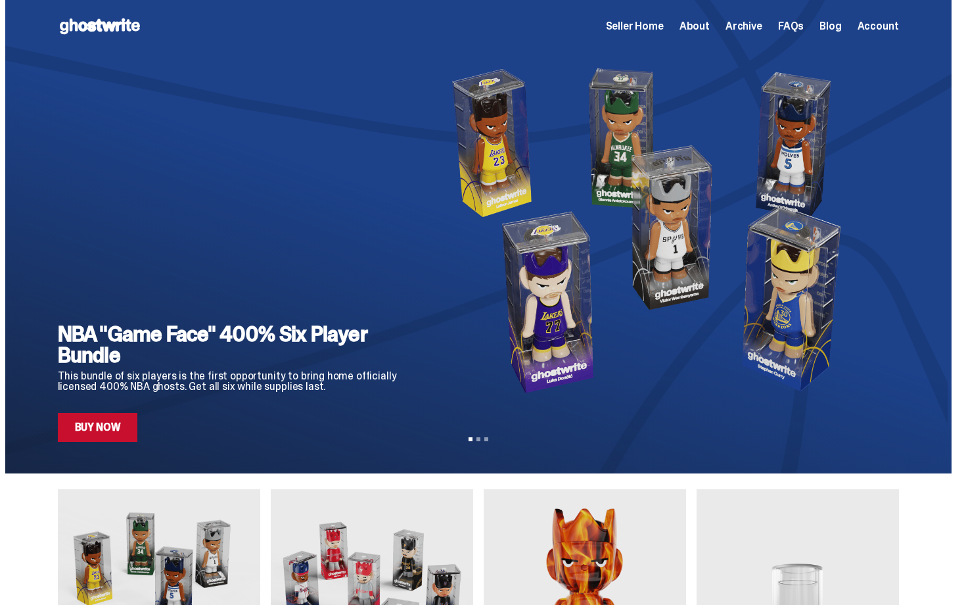
drag, startPoint x: 966, startPoint y: 492, endPoint x: 966, endPoint y: -24, distance: 515.3
click at [956, 0] on html "Open main menu Home Seller Home About Archive FAQs Blog Account Seller Home" at bounding box center [478, 302] width 956 height 605
click at [693, 23] on span "About" at bounding box center [695, 26] width 30 height 11
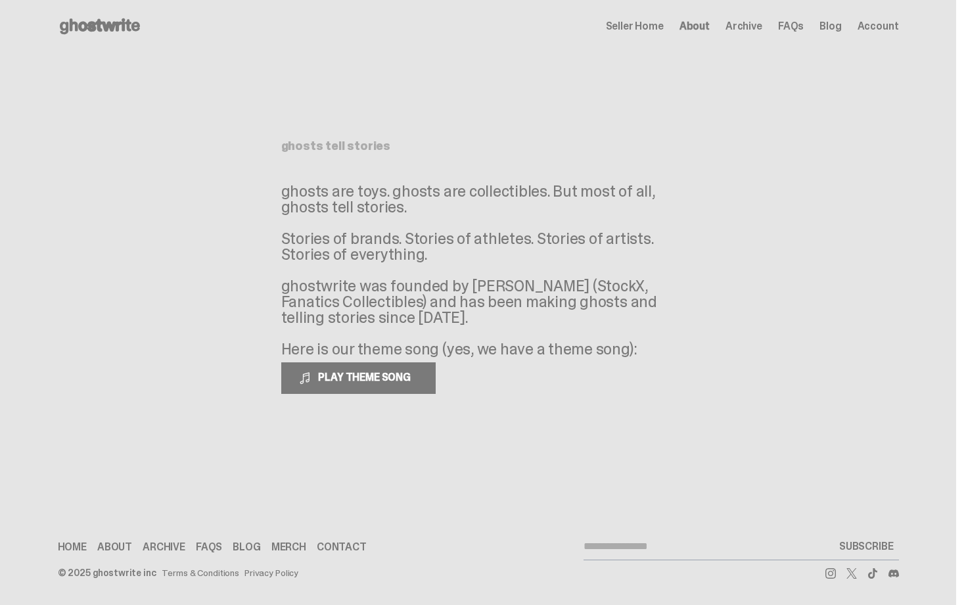
click at [756, 28] on span "Archive" at bounding box center [744, 26] width 37 height 11
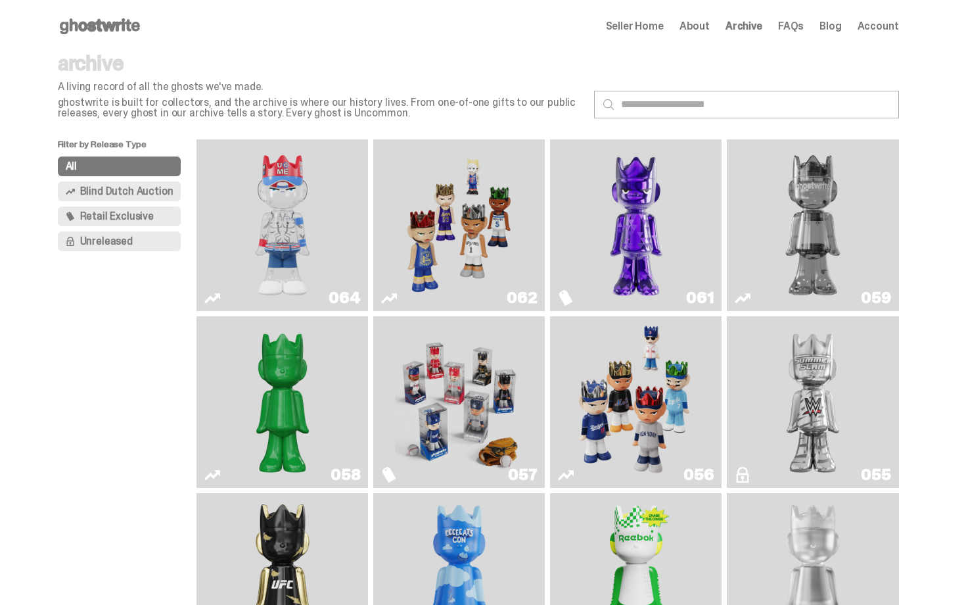
click at [758, 70] on div "archive A living record of all the ghosts we've made. ghostwrite is built for c…" at bounding box center [478, 96] width 841 height 87
click at [540, 99] on p "ghostwrite is built for collectors, and the archive is where our history lives.…" at bounding box center [321, 107] width 526 height 21
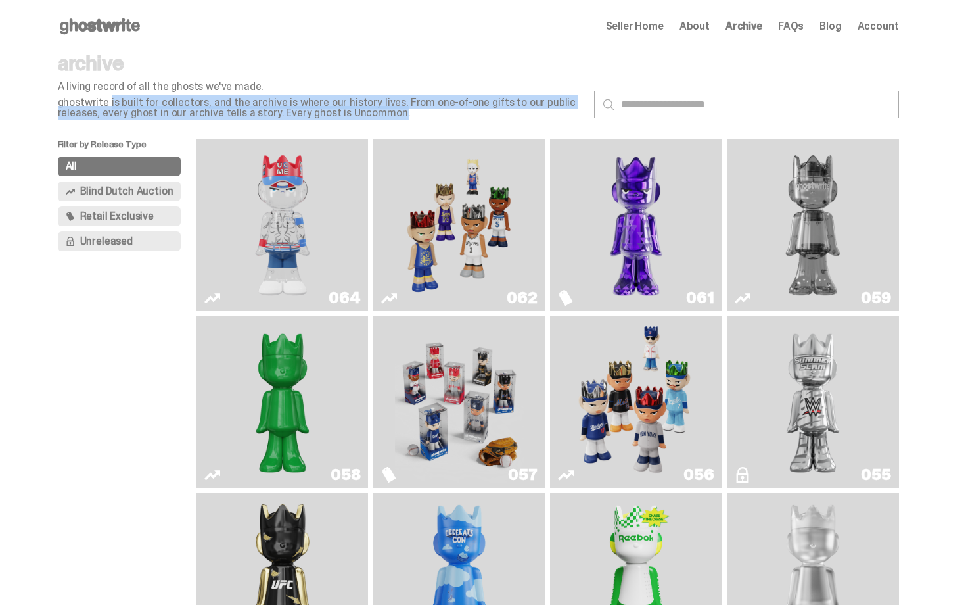
click at [540, 99] on p "ghostwrite is built for collectors, and the archive is where our history lives.…" at bounding box center [321, 107] width 526 height 21
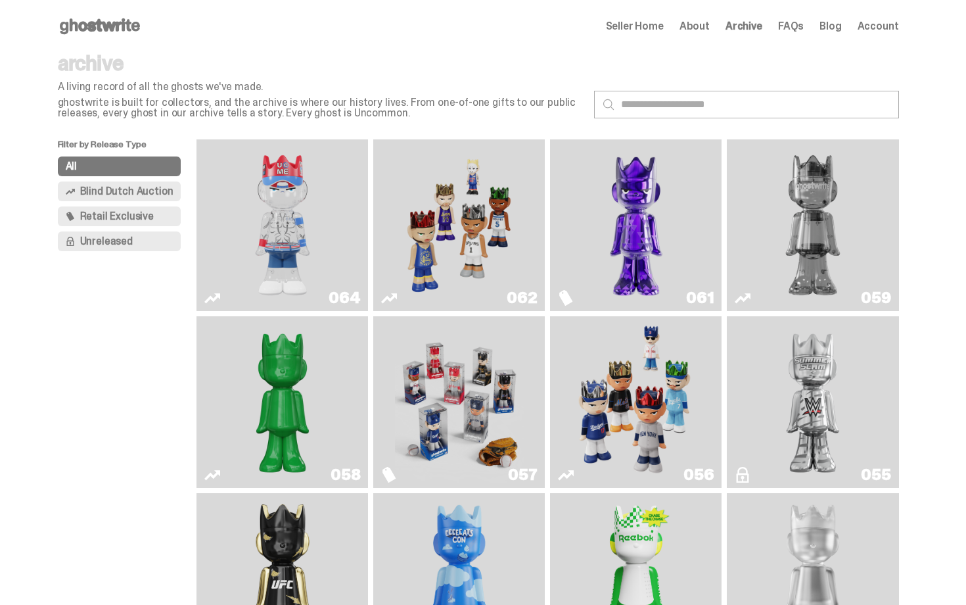
click at [549, 42] on div "Open main menu Home Seller Home About Archive FAQs Blog Account Seller Home Abo…" at bounding box center [478, 26] width 841 height 53
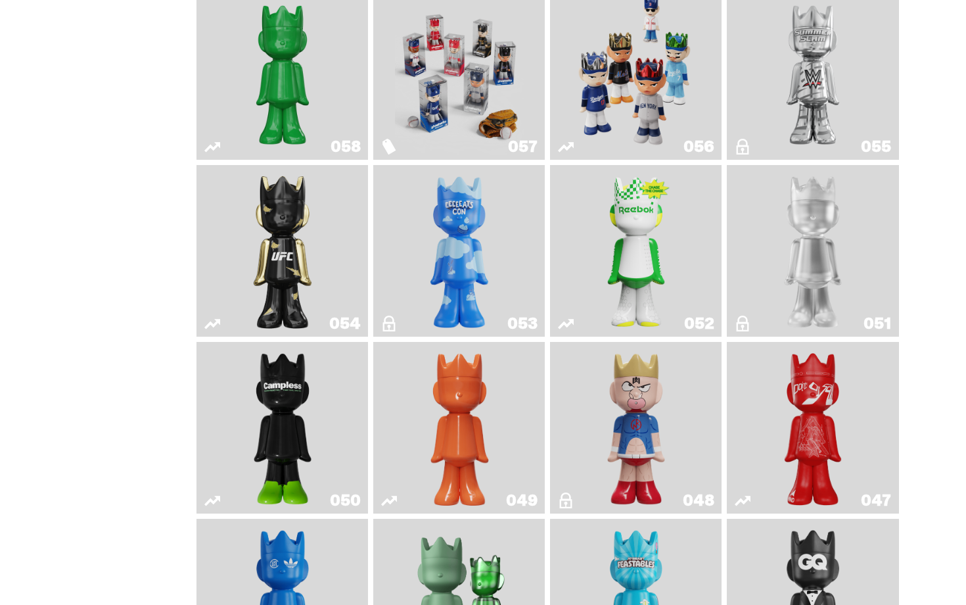
scroll to position [342, 0]
